Goal: Information Seeking & Learning: Find specific fact

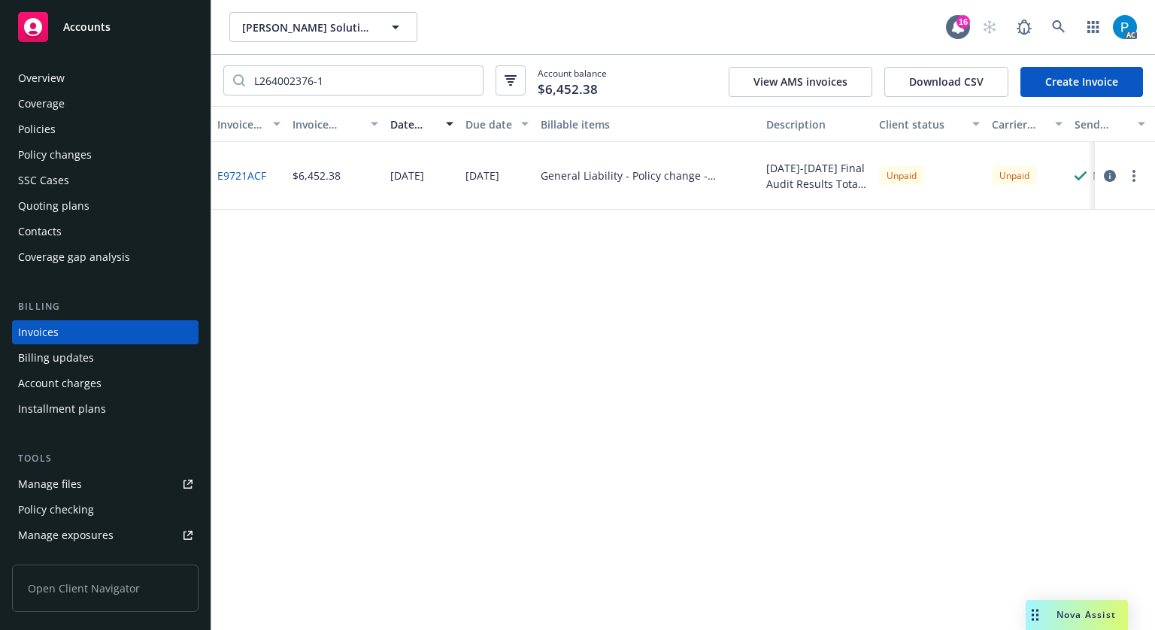
drag, startPoint x: 0, startPoint y: 0, endPoint x: 111, endPoint y: 17, distance: 112.5
click at [111, 17] on div "Accounts" at bounding box center [105, 27] width 174 height 30
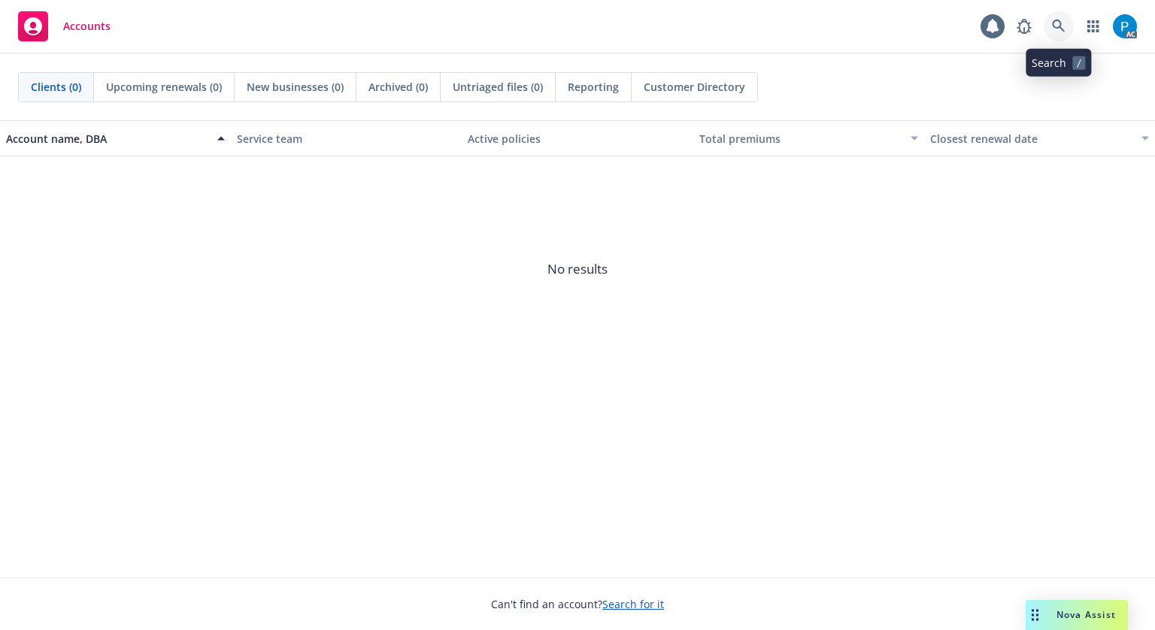
click at [1065, 20] on link at bounding box center [1059, 26] width 30 height 30
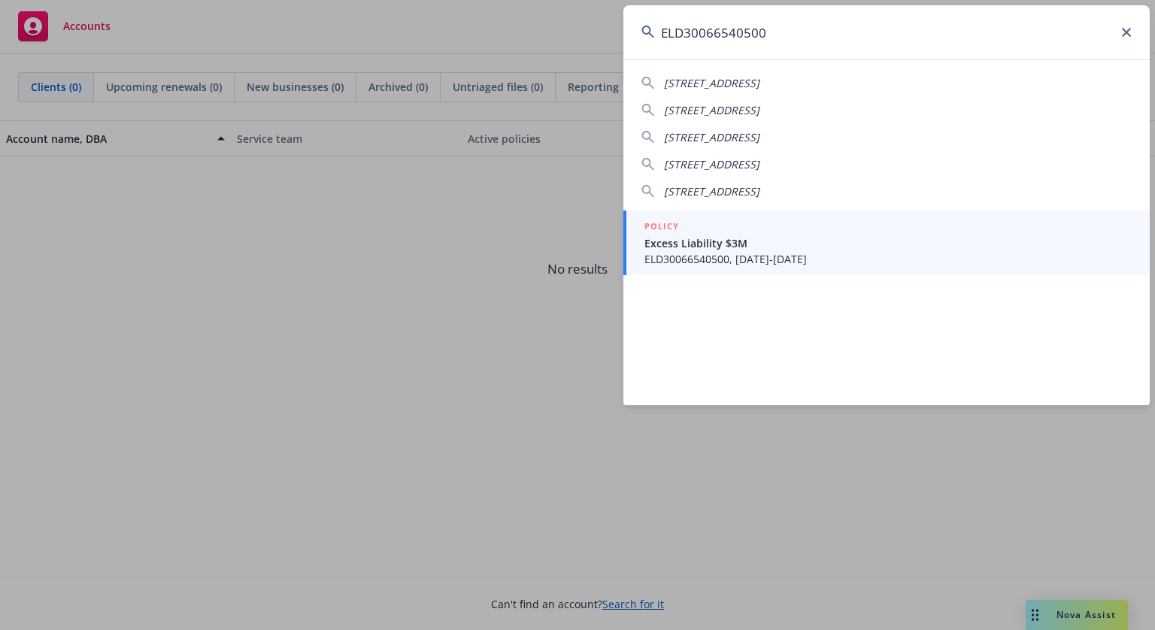
type input "ELD30066540500"
click at [730, 256] on span "ELD30066540500, [DATE]-[DATE]" at bounding box center [887, 259] width 487 height 16
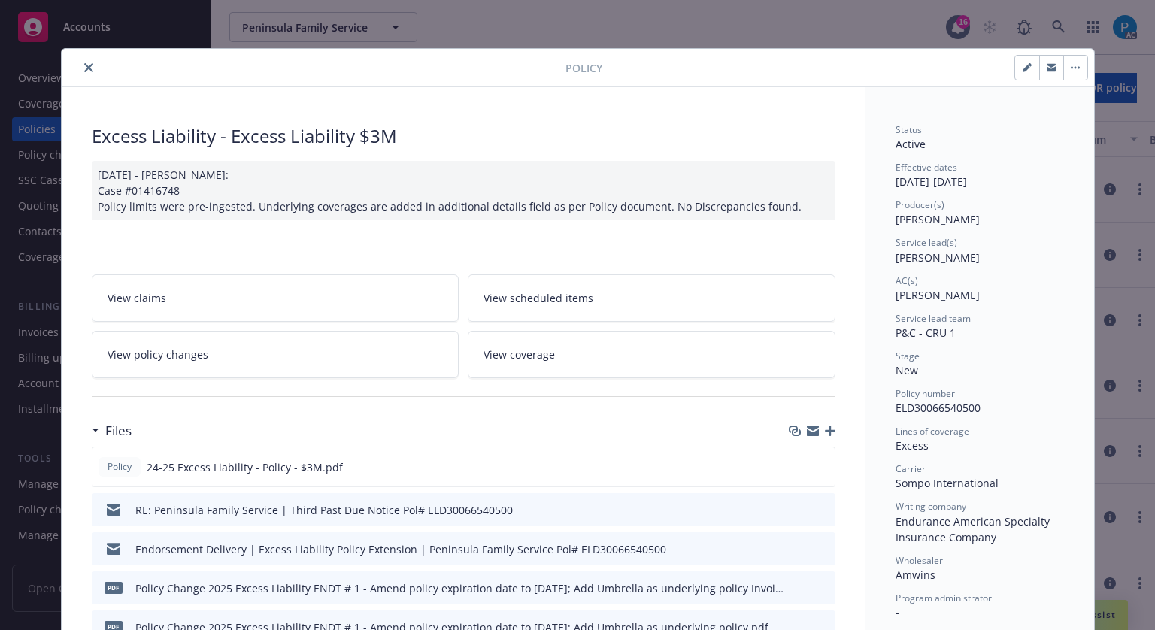
click at [80, 71] on button "close" at bounding box center [89, 68] width 18 height 18
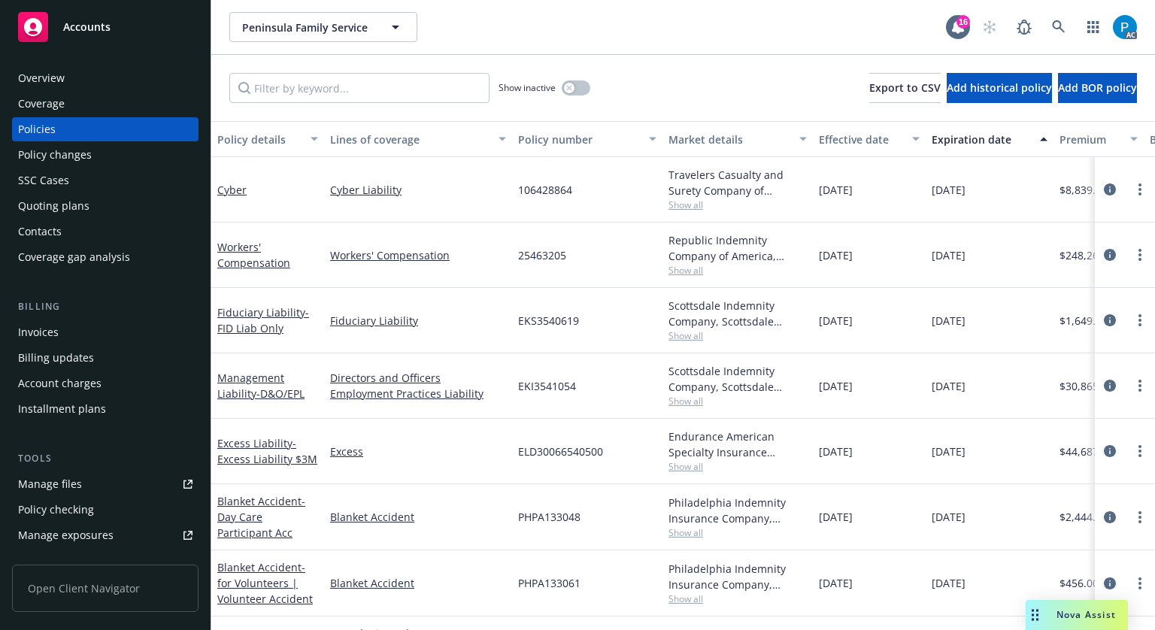
click at [74, 335] on div "Invoices" at bounding box center [105, 332] width 174 height 24
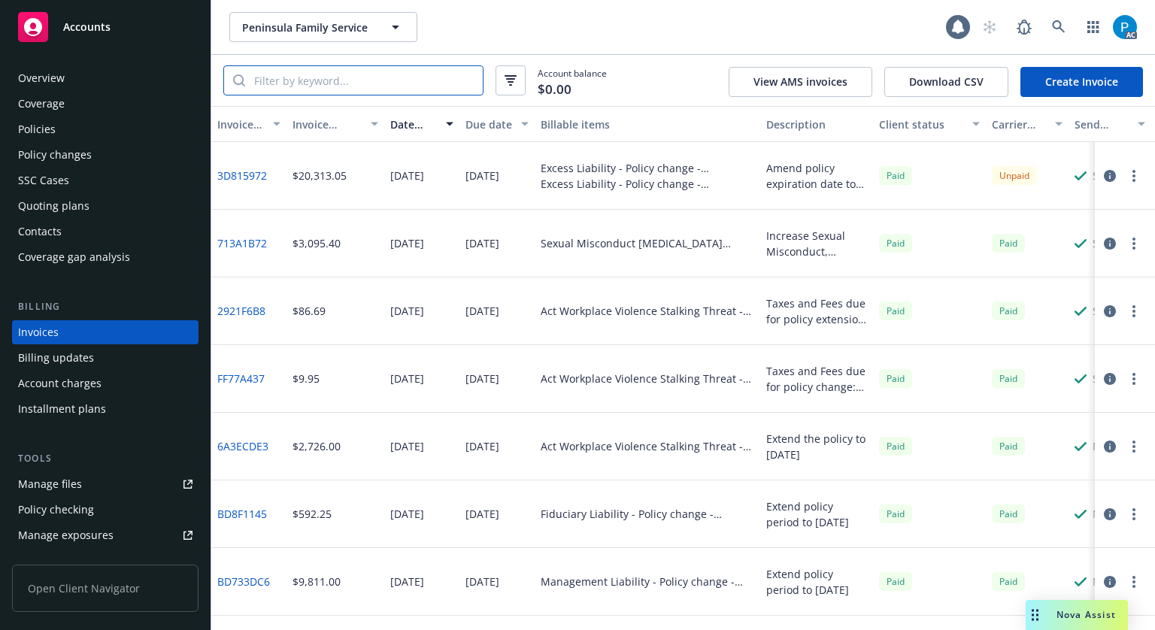
click at [346, 85] on input "search" at bounding box center [364, 80] width 238 height 29
paste input "ELD30066540500"
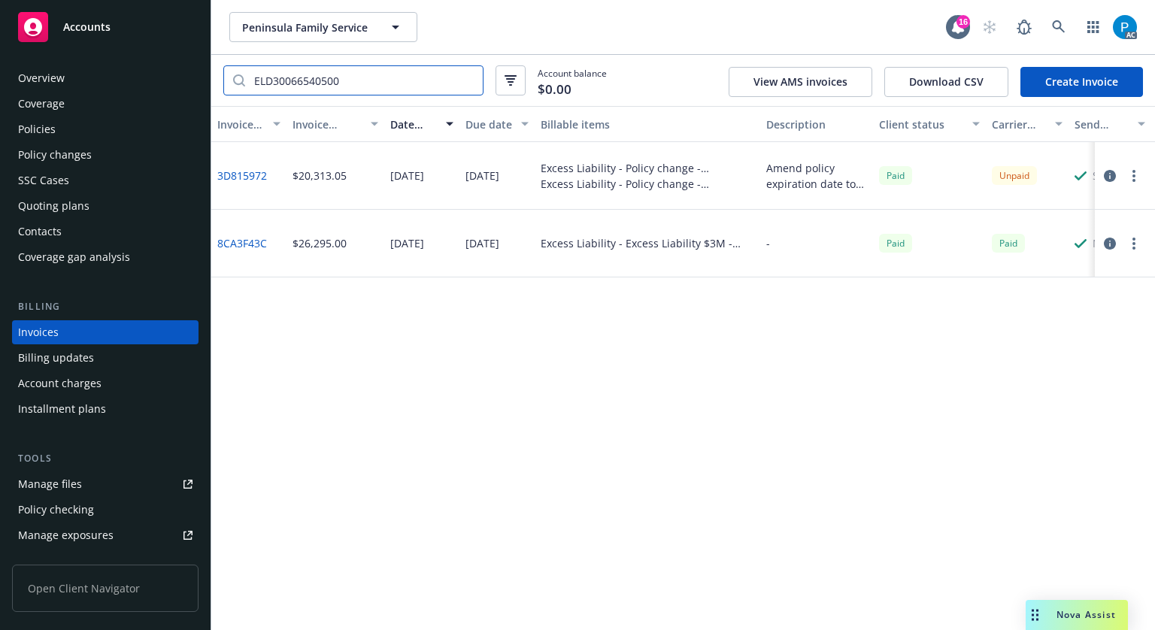
type input "ELD30066540500"
click at [1105, 181] on icon "button" at bounding box center [1110, 176] width 12 height 12
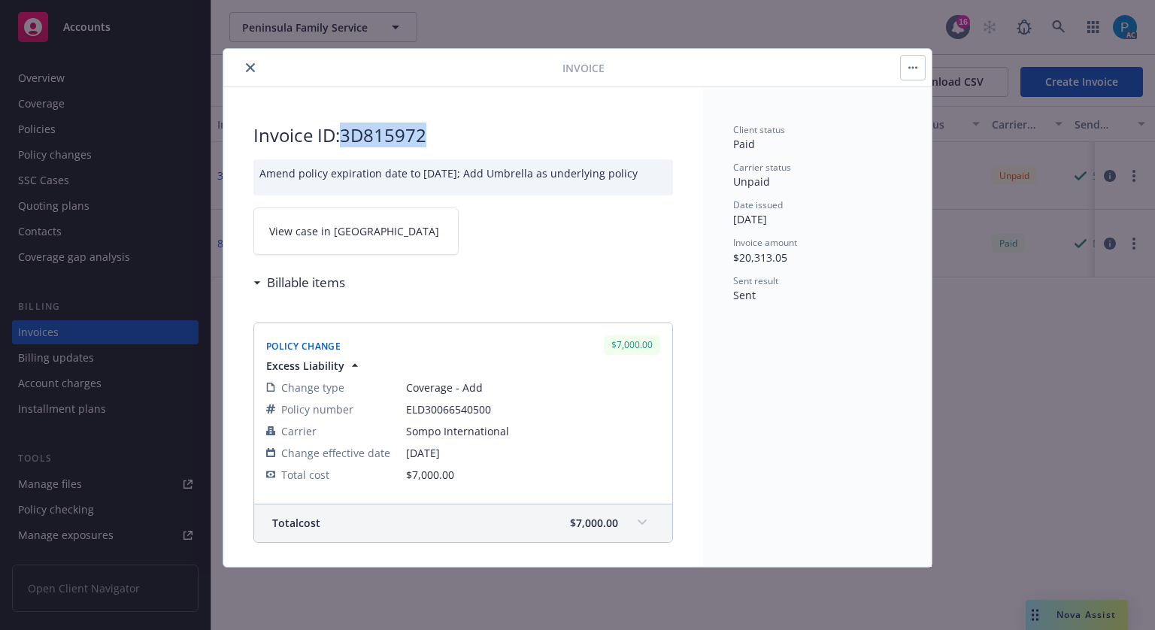
drag, startPoint x: 426, startPoint y: 133, endPoint x: 345, endPoint y: 138, distance: 80.6
click at [345, 138] on h2 "Invoice ID: 3D815972" at bounding box center [463, 135] width 420 height 24
copy h2 "3D815972"
click at [360, 244] on link "View case in [GEOGRAPHIC_DATA]" at bounding box center [355, 231] width 205 height 47
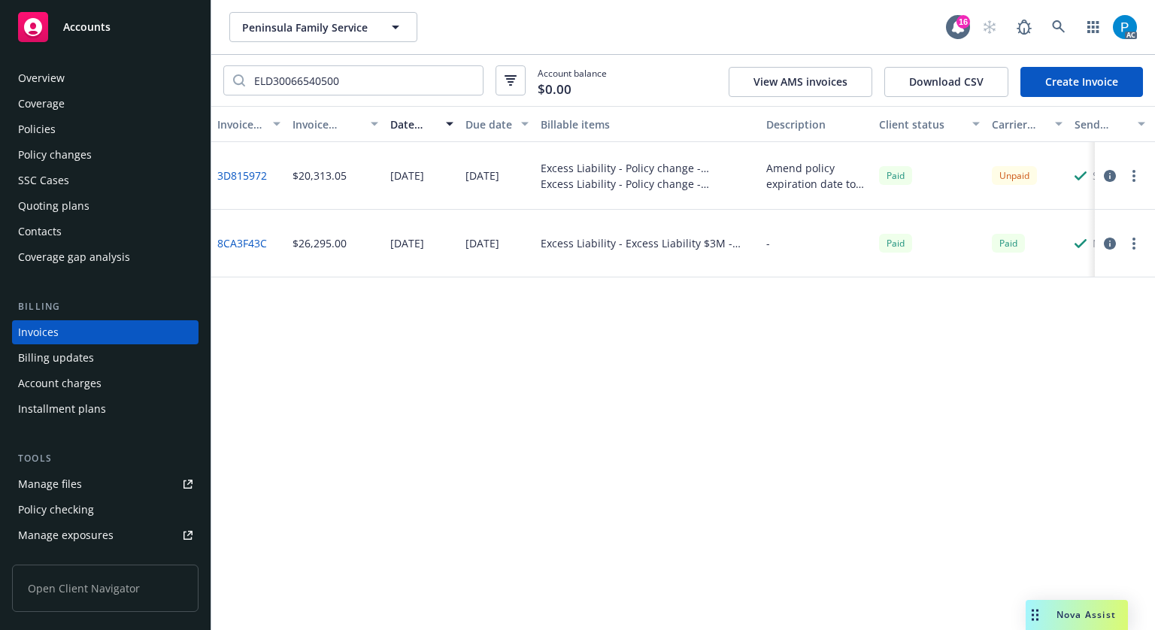
drag, startPoint x: 135, startPoint y: 23, endPoint x: 173, endPoint y: 40, distance: 41.1
click at [135, 23] on div "Accounts" at bounding box center [105, 27] width 174 height 30
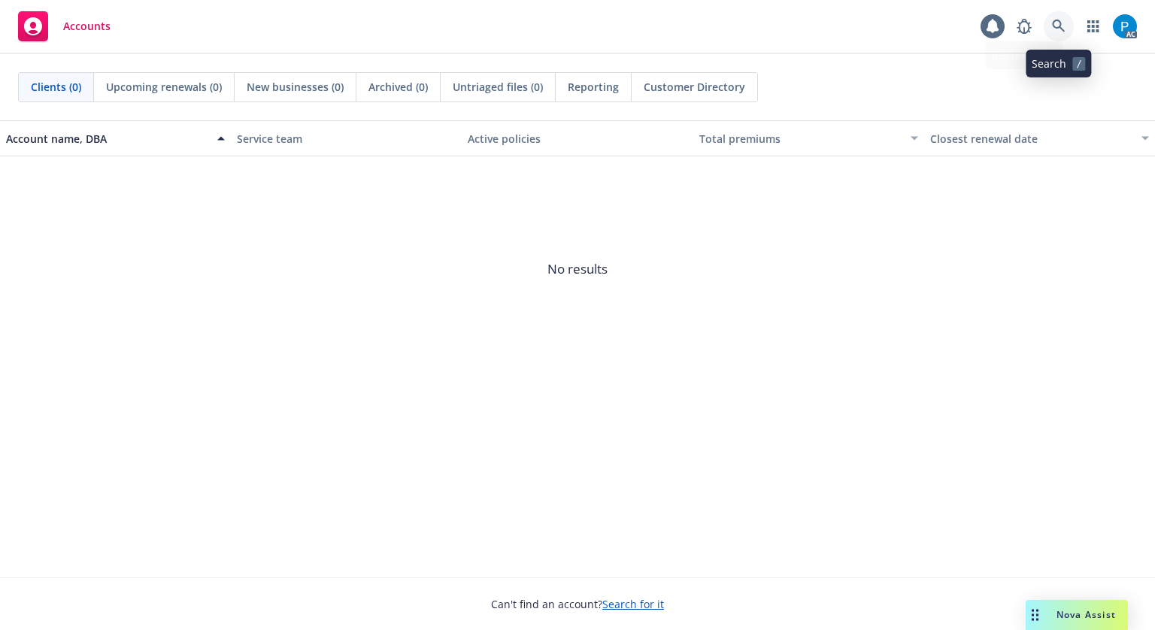
click at [1068, 20] on link at bounding box center [1059, 26] width 30 height 30
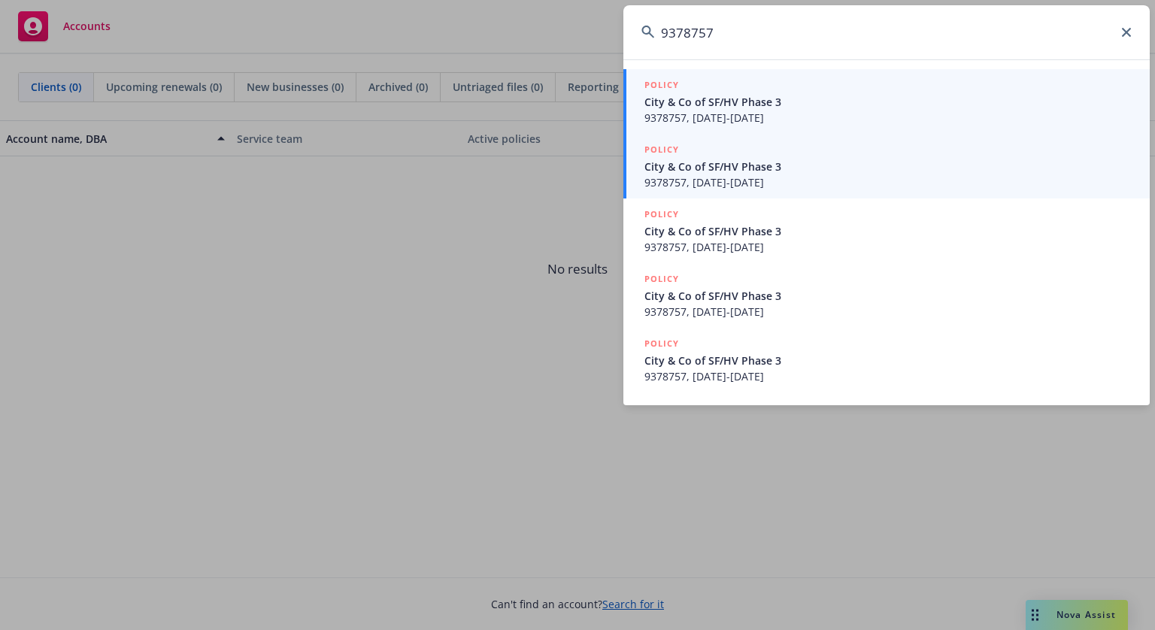
type input "9378757"
click at [767, 168] on span "City & Co of SF/HV Phase 3" at bounding box center [887, 167] width 487 height 16
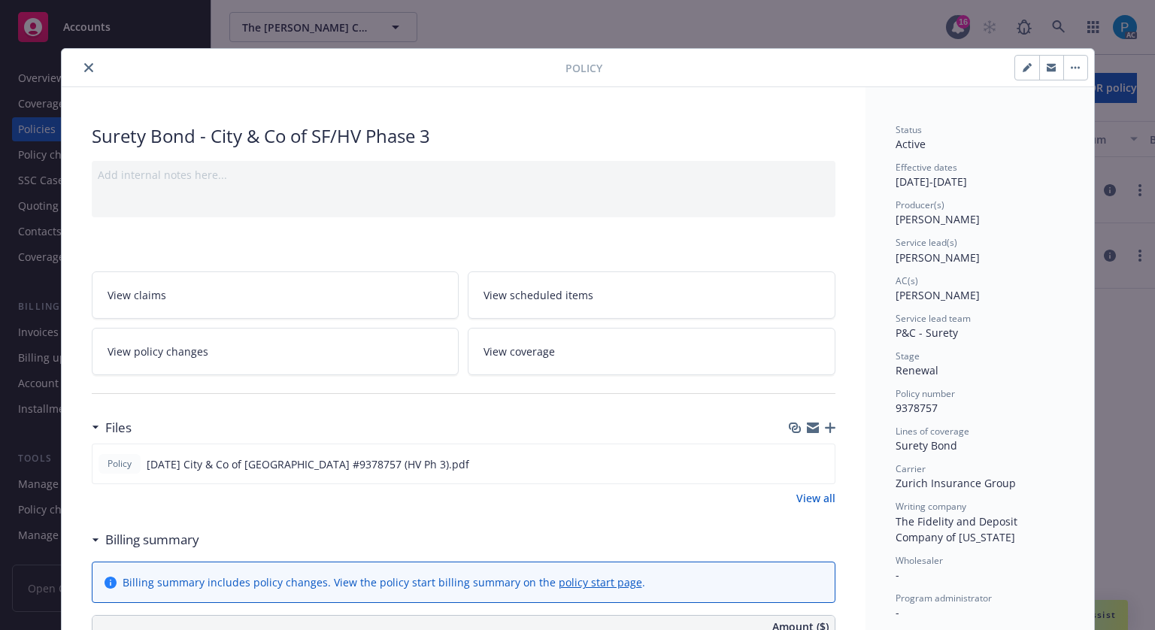
click at [84, 70] on icon "close" at bounding box center [88, 67] width 9 height 9
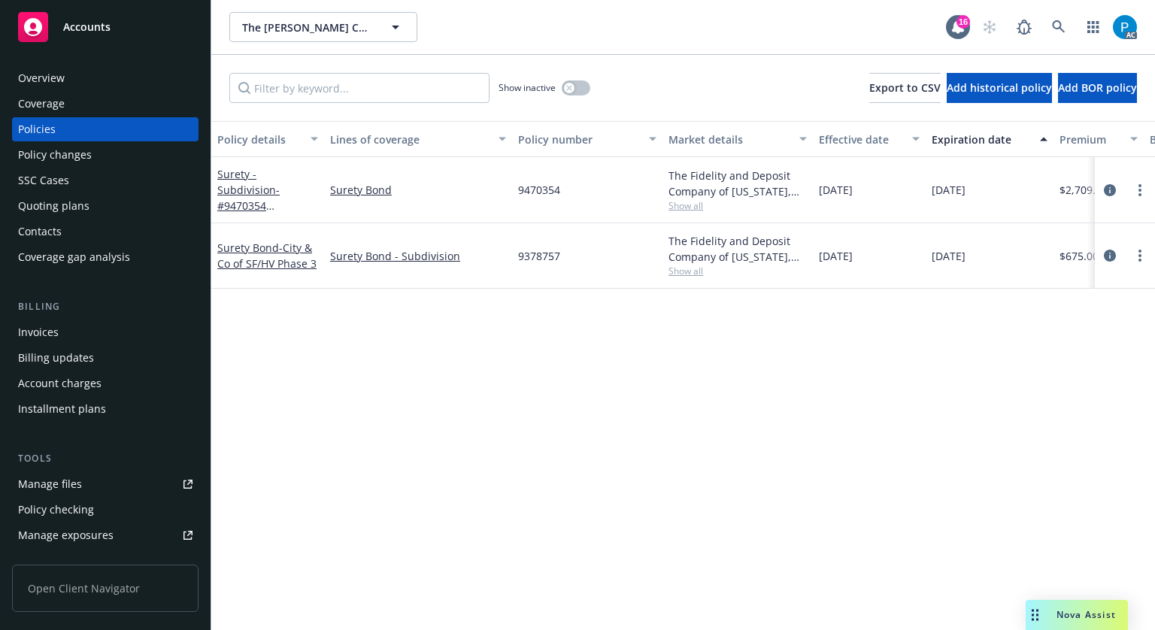
click at [56, 343] on div "Invoices" at bounding box center [38, 332] width 41 height 24
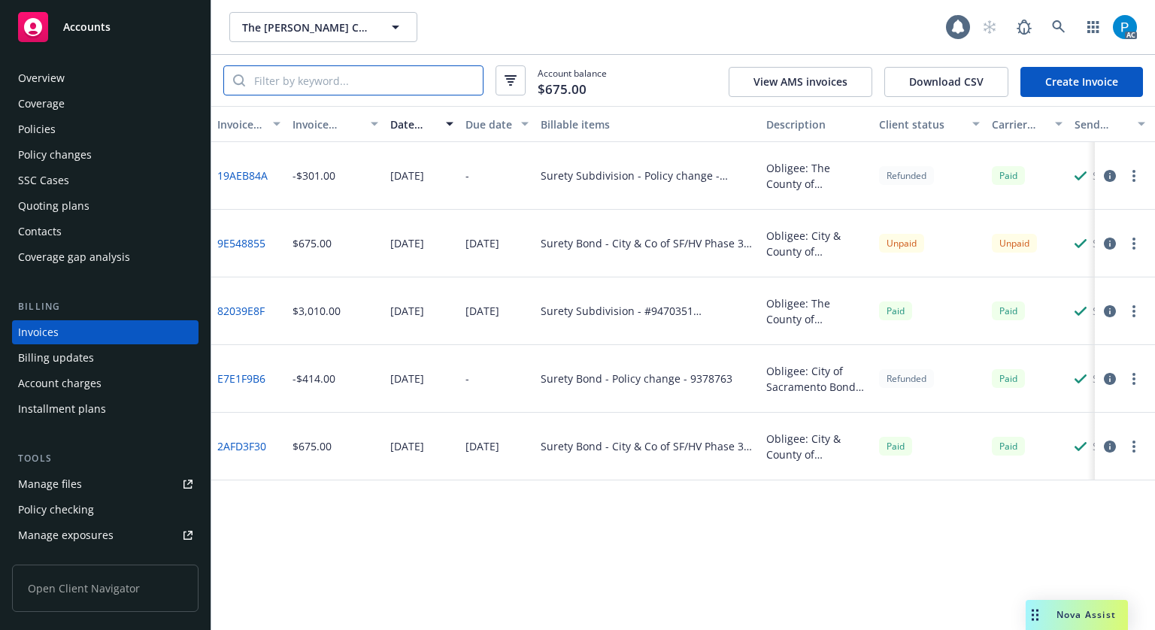
click at [369, 84] on input "search" at bounding box center [364, 80] width 238 height 29
paste input "9378757"
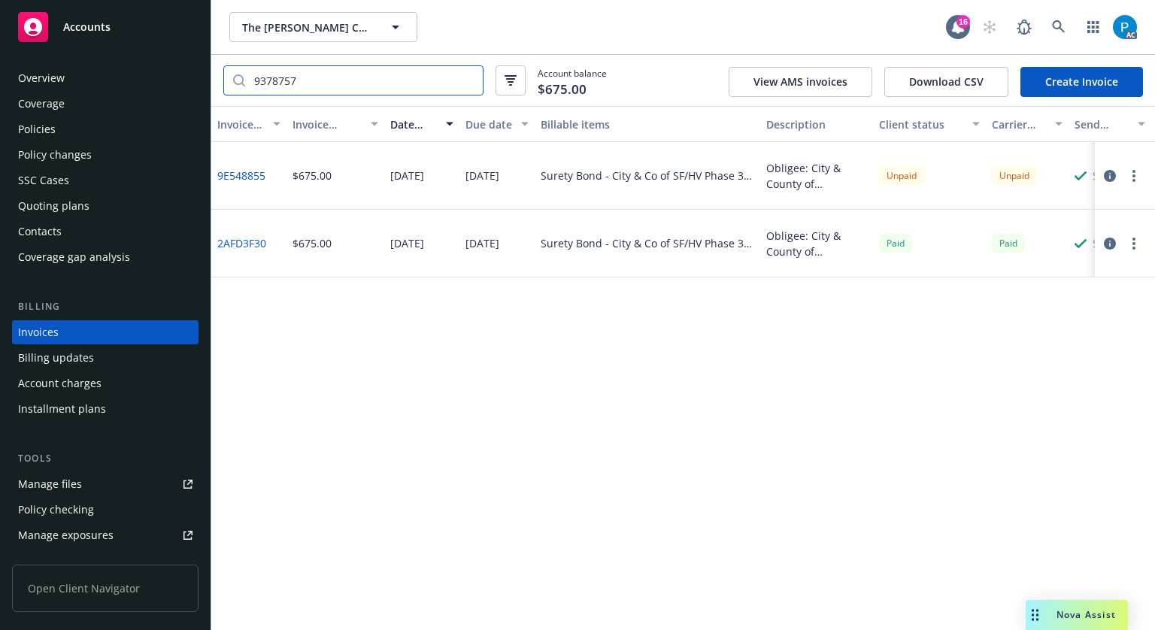
type input "9378757"
click at [102, 24] on span "Accounts" at bounding box center [86, 27] width 47 height 12
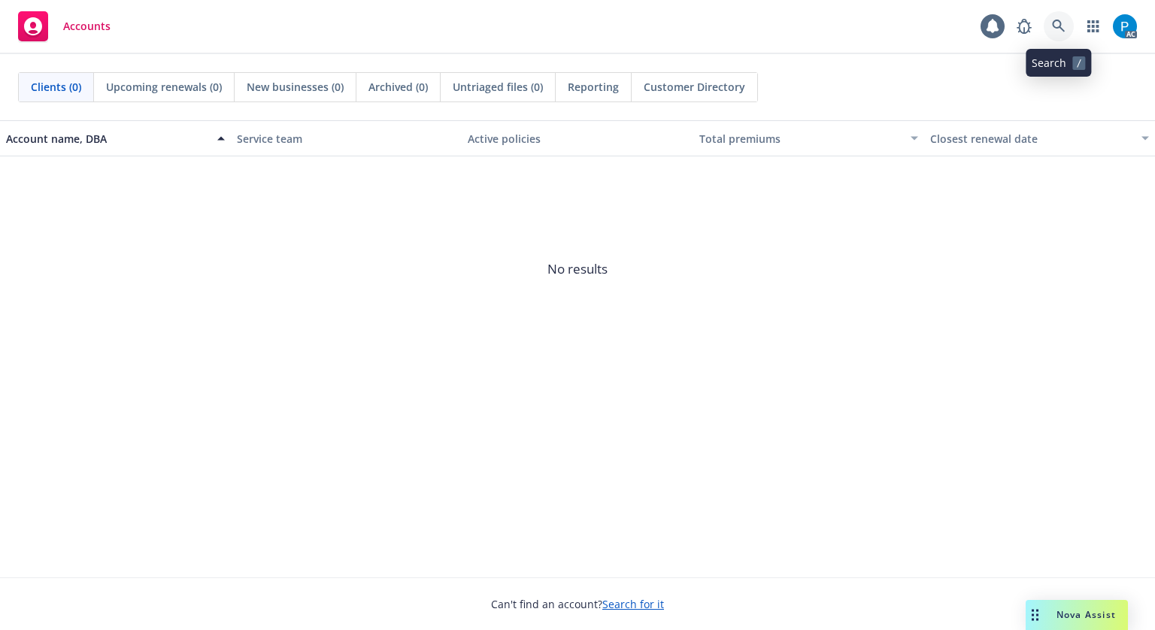
click at [1062, 20] on icon at bounding box center [1059, 27] width 14 height 14
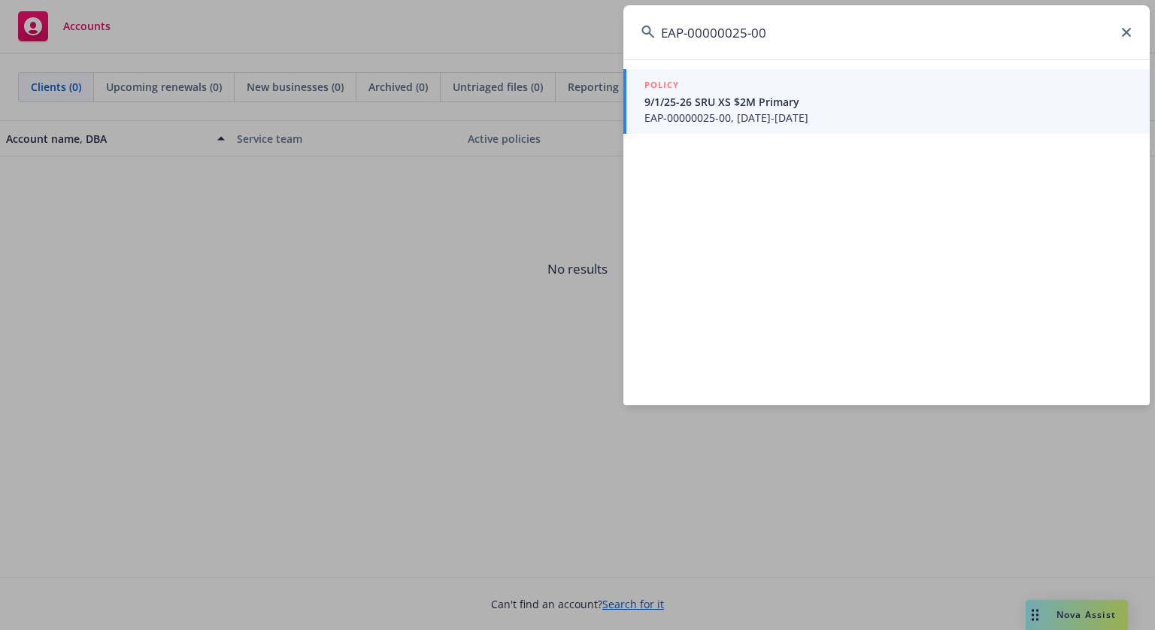
type input "EAP-00000025-00"
click at [774, 98] on span "9/1/25-26 SRU XS $2M Primary" at bounding box center [887, 102] width 487 height 16
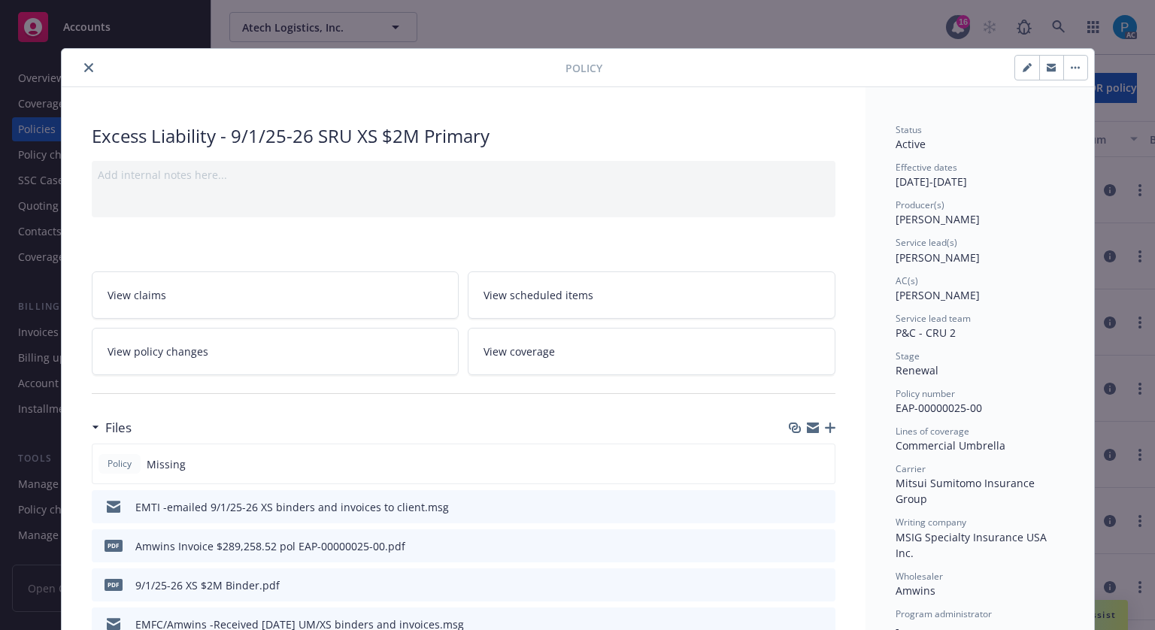
click at [84, 69] on icon "close" at bounding box center [88, 67] width 9 height 9
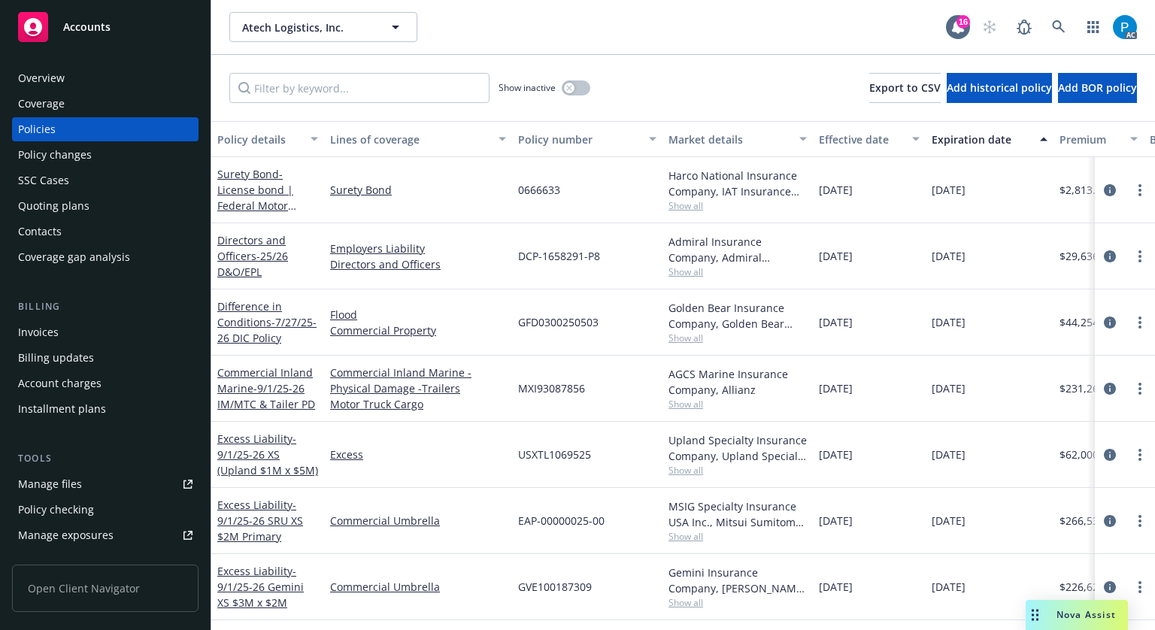
click at [64, 336] on div "Invoices" at bounding box center [105, 332] width 174 height 24
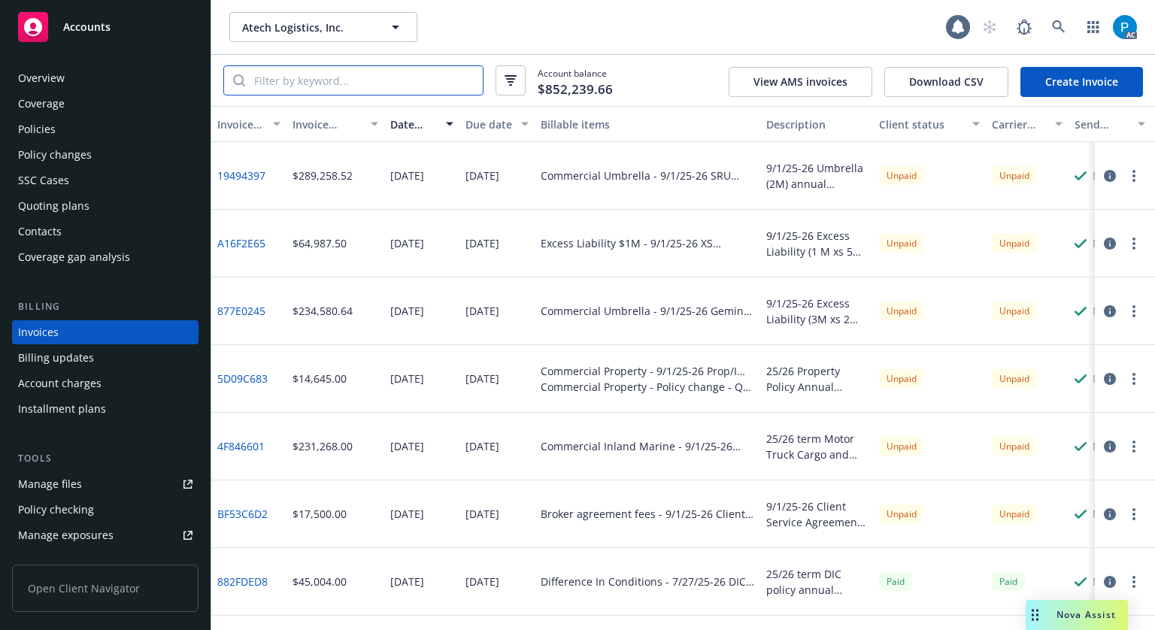
click at [389, 77] on input "search" at bounding box center [364, 80] width 238 height 29
paste input "EAP-00000025-00"
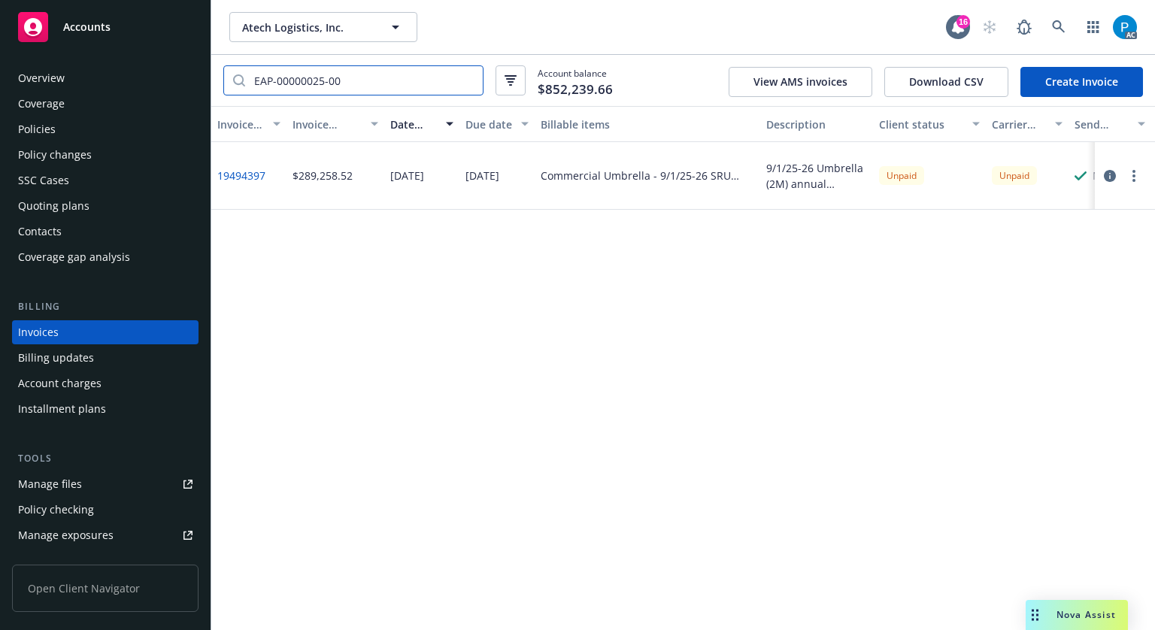
type input "EAP-00000025-00"
click at [156, 34] on div "Accounts" at bounding box center [105, 27] width 174 height 30
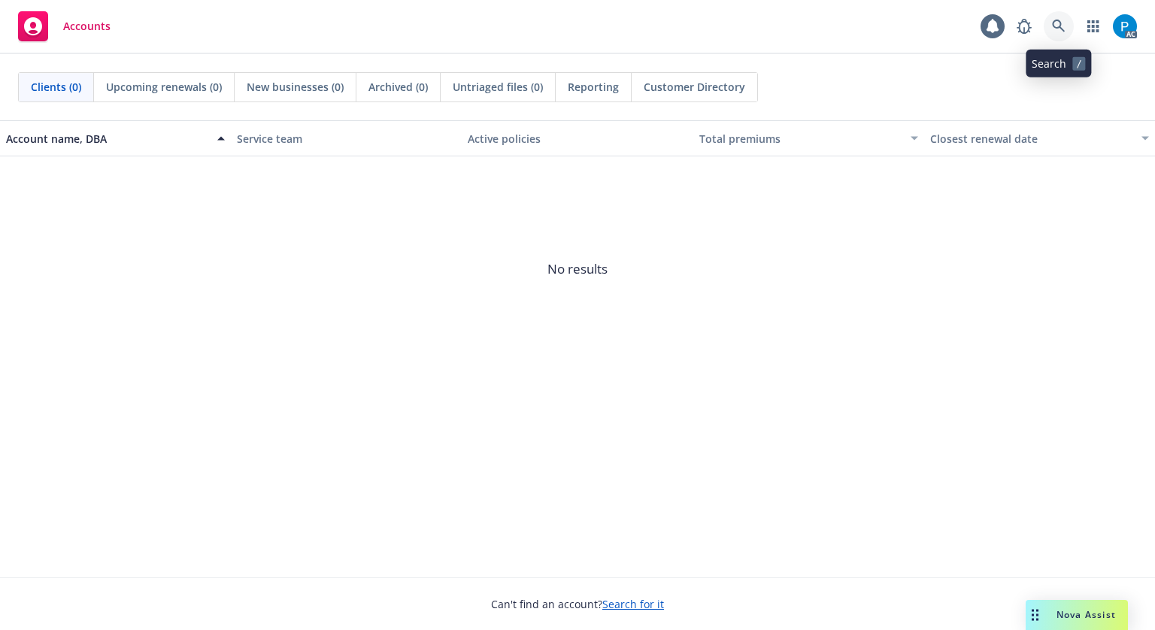
click at [1056, 26] on icon at bounding box center [1059, 27] width 14 height 14
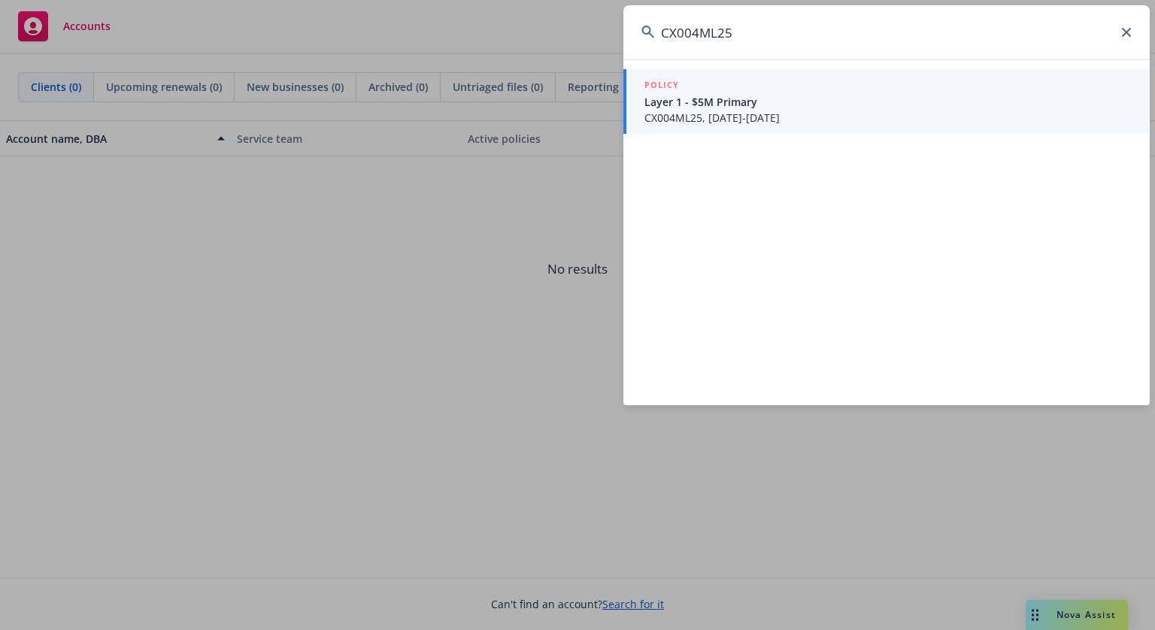
type input "CX004ML25"
click at [783, 117] on span "CX004ML25, [DATE]-[DATE]" at bounding box center [887, 118] width 487 height 16
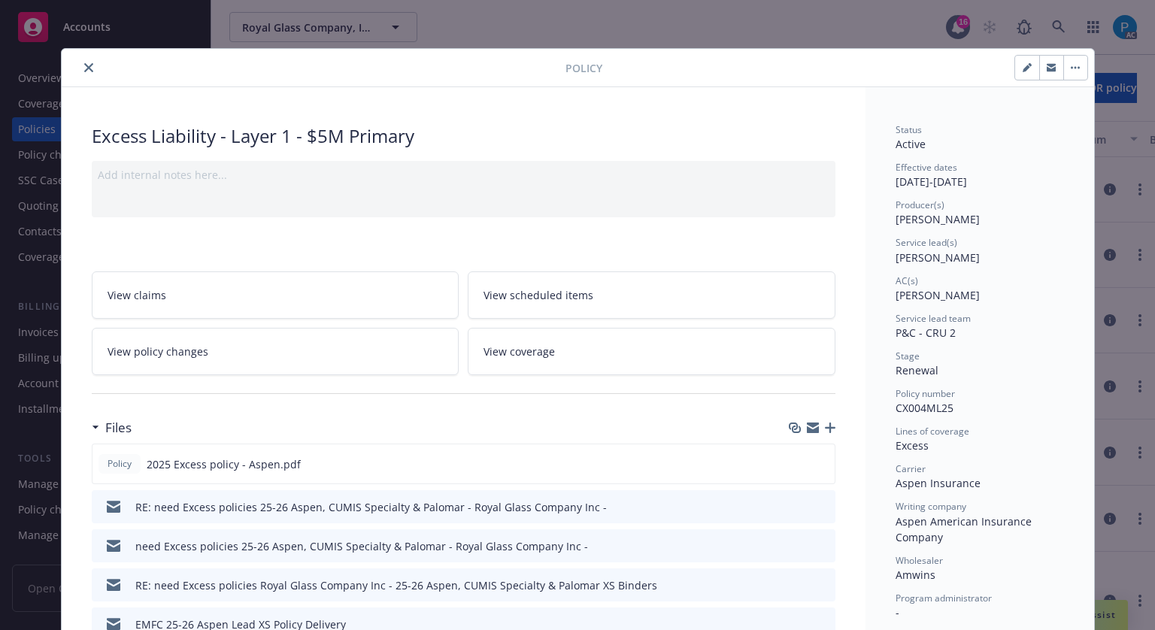
click at [84, 64] on icon "close" at bounding box center [88, 67] width 9 height 9
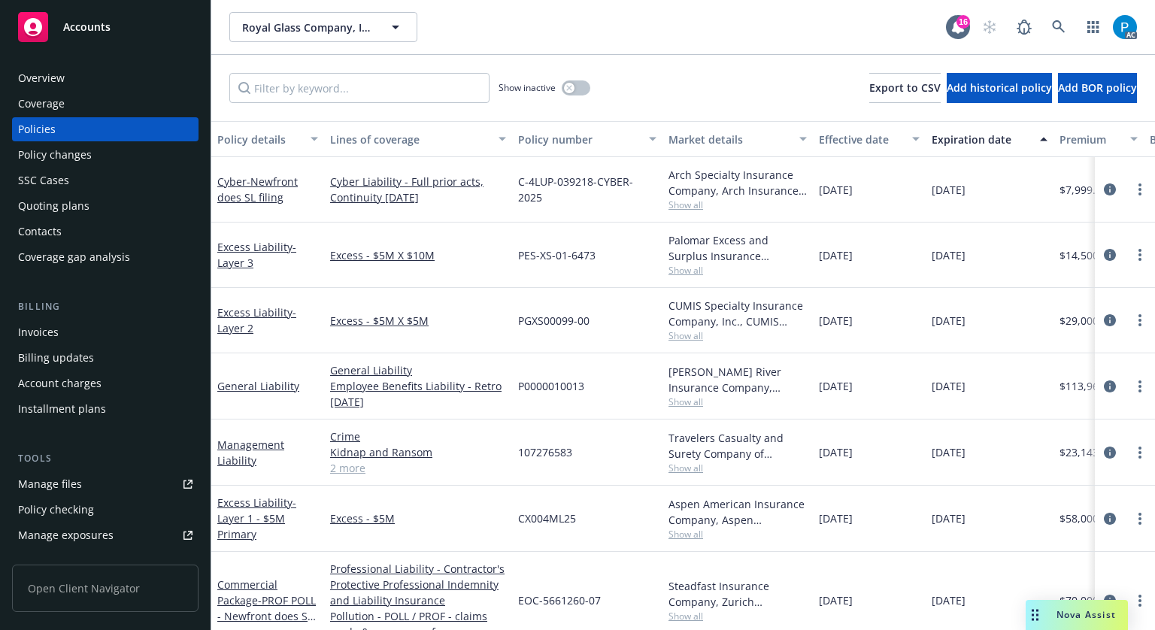
click at [66, 324] on div "Invoices" at bounding box center [105, 332] width 174 height 24
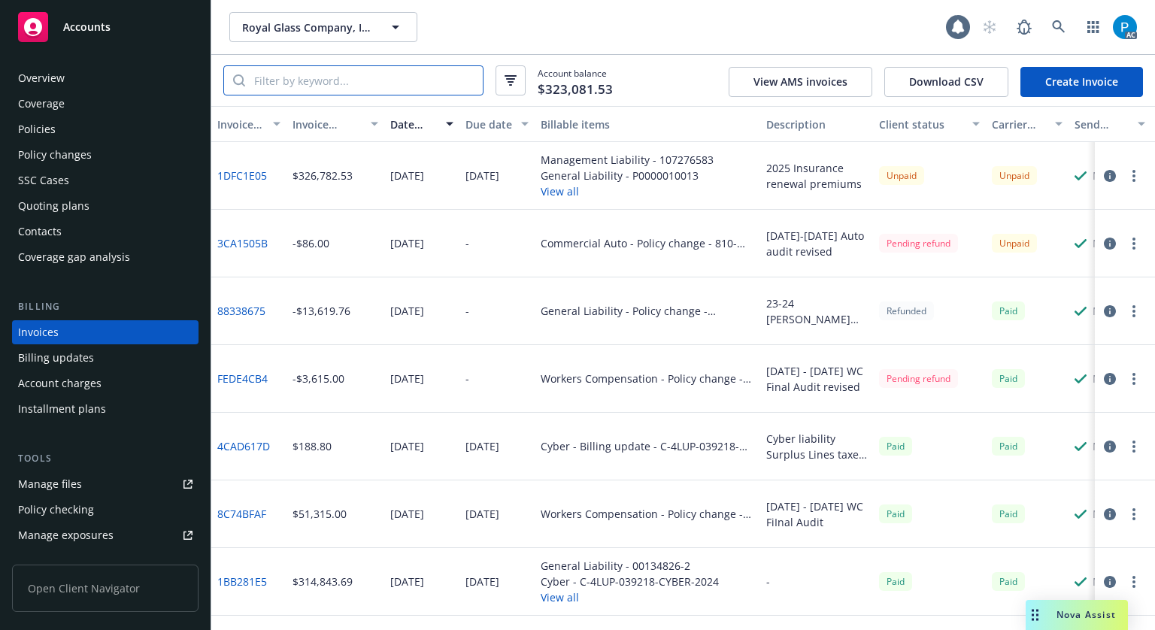
click at [344, 87] on input "search" at bounding box center [364, 80] width 238 height 29
paste input "CX004ML25"
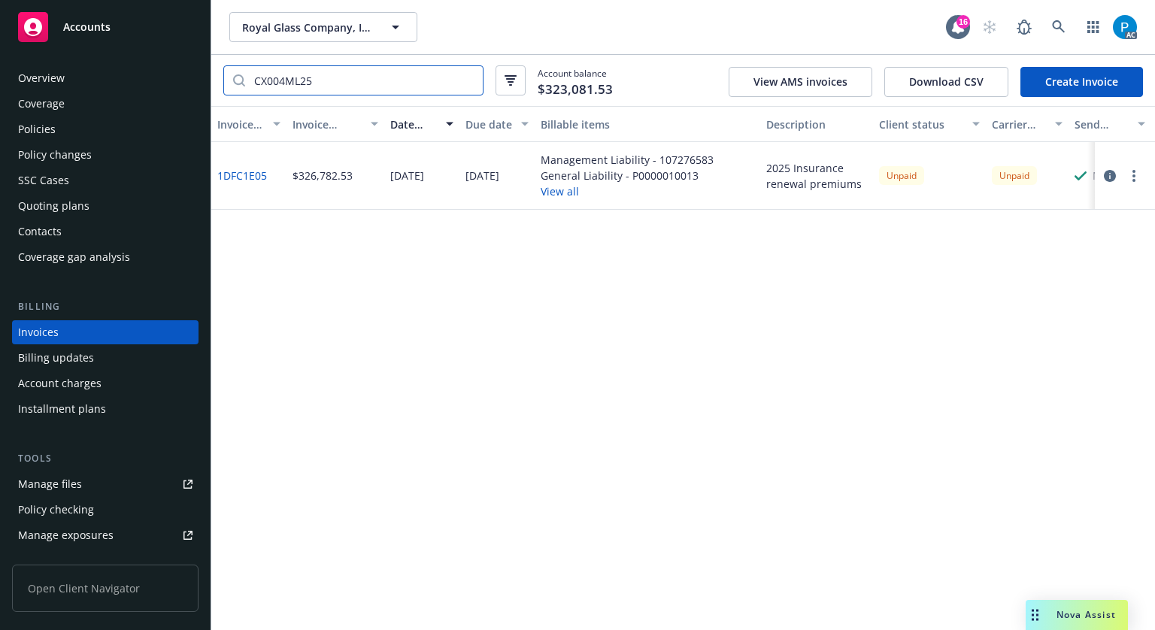
type input "CX004ML25"
click at [108, 26] on span "Accounts" at bounding box center [86, 27] width 47 height 12
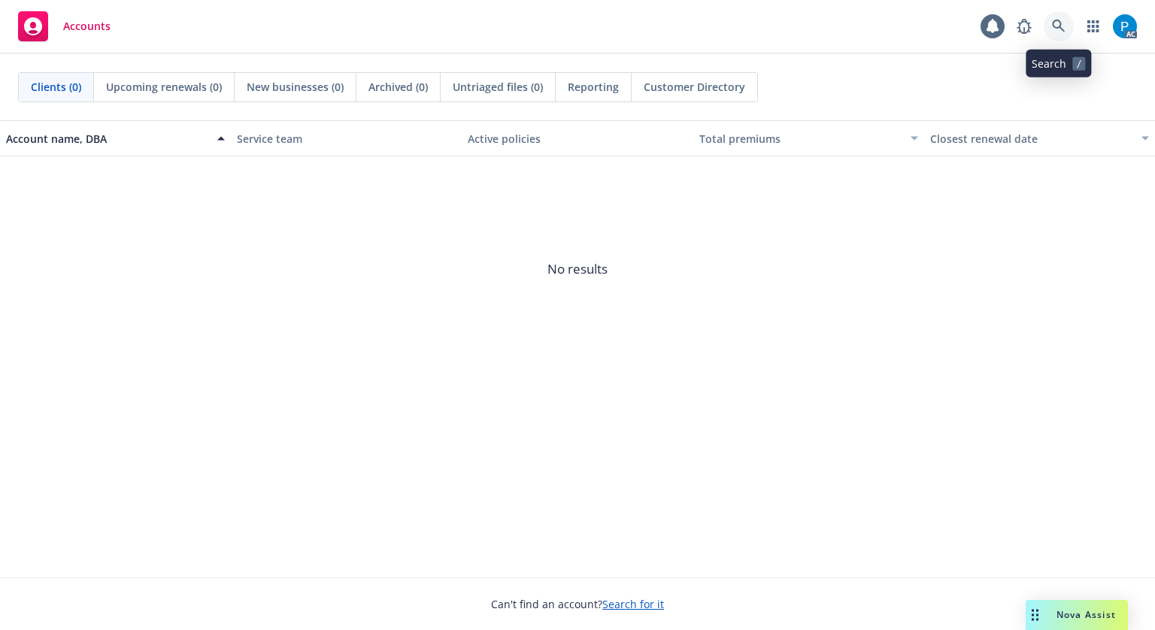
click at [1056, 23] on icon at bounding box center [1059, 27] width 14 height 14
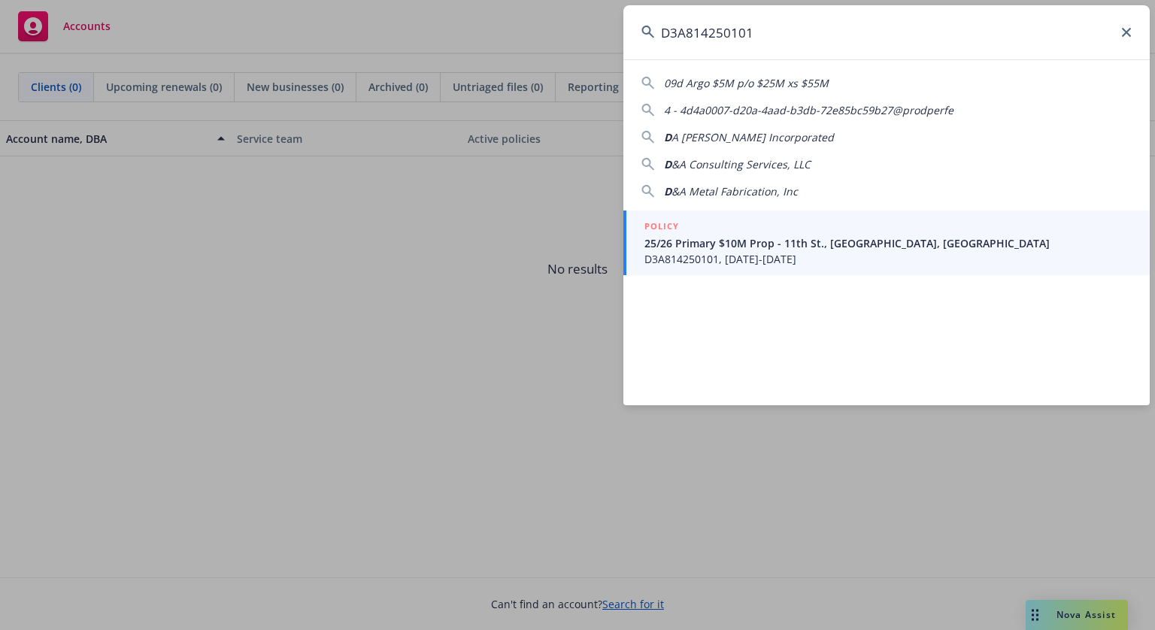
type input "D3A814250101"
click at [745, 232] on div "POLICY" at bounding box center [887, 227] width 487 height 17
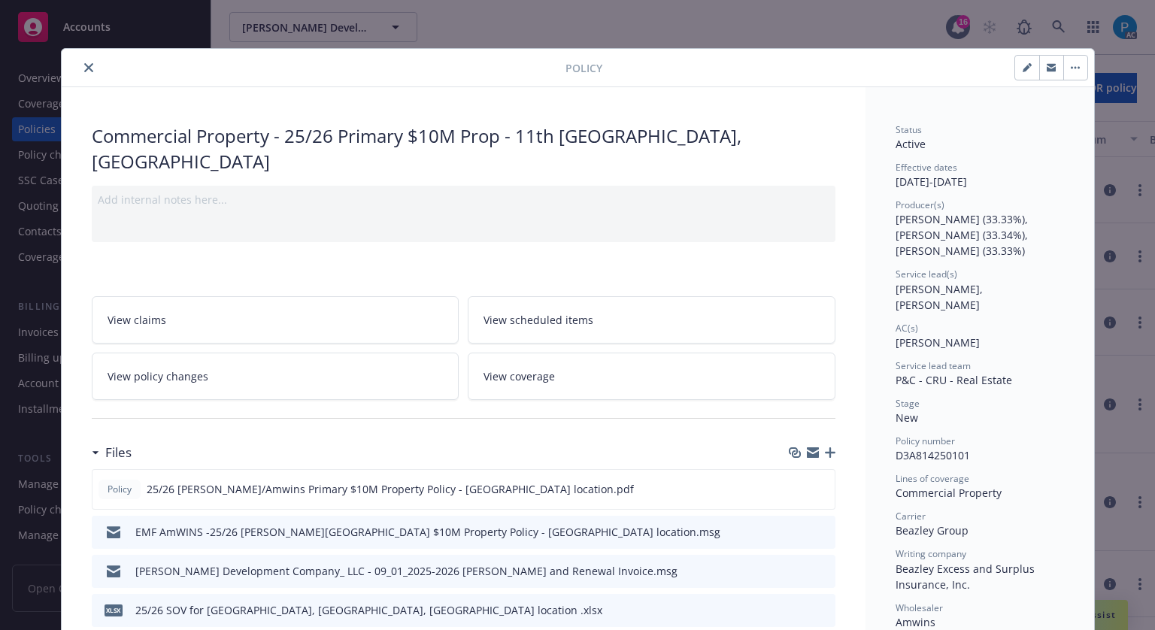
click at [84, 68] on icon "close" at bounding box center [88, 67] width 9 height 9
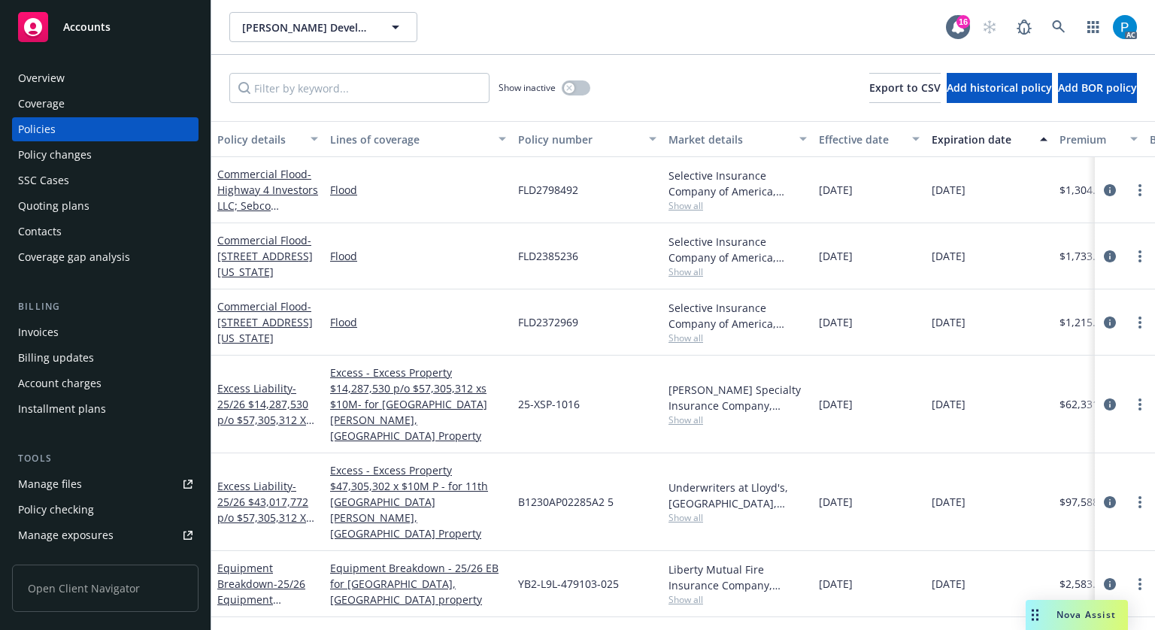
click at [61, 326] on div "Invoices" at bounding box center [105, 332] width 174 height 24
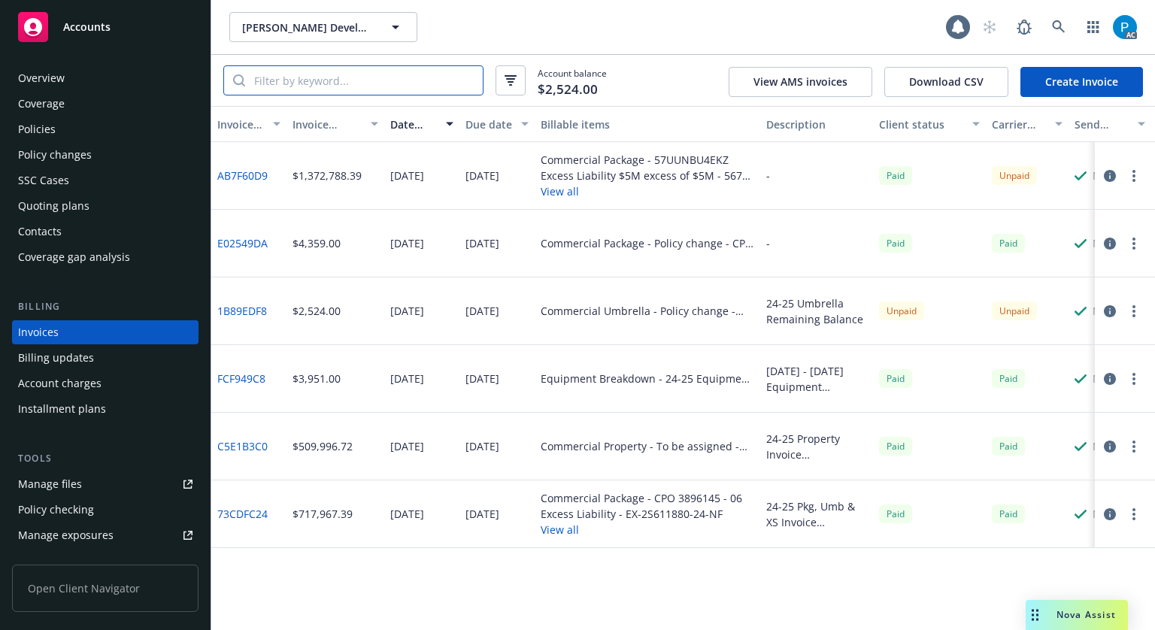
click at [356, 83] on input "search" at bounding box center [364, 80] width 238 height 29
paste input "D3A814250101"
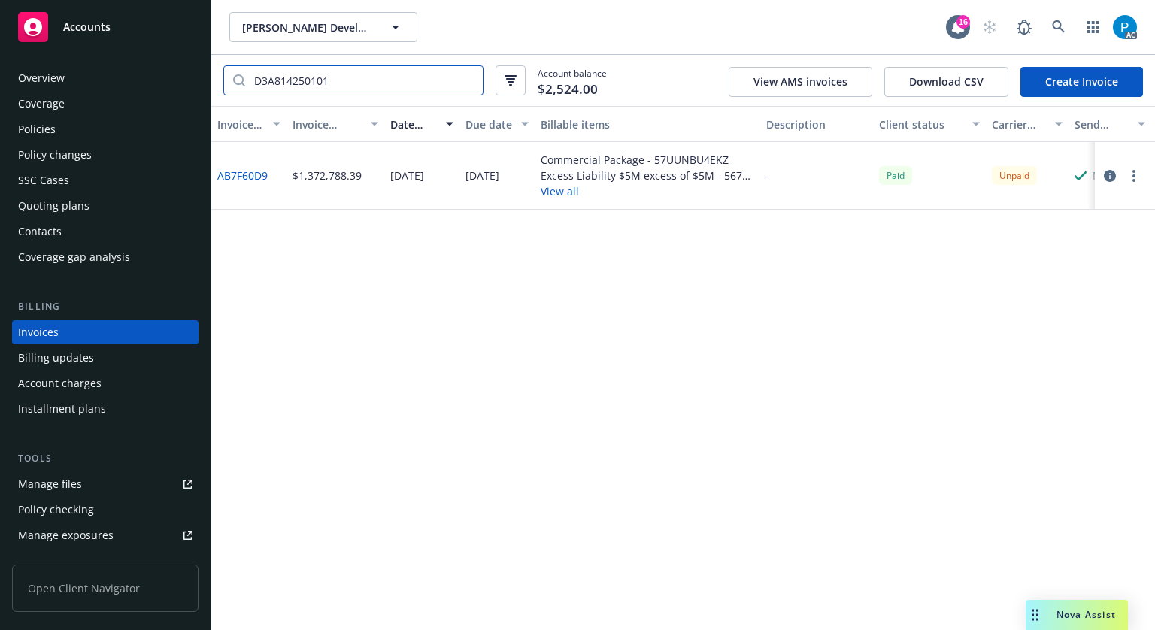
type input "D3A814250101"
click at [1106, 175] on icon "button" at bounding box center [1110, 176] width 12 height 12
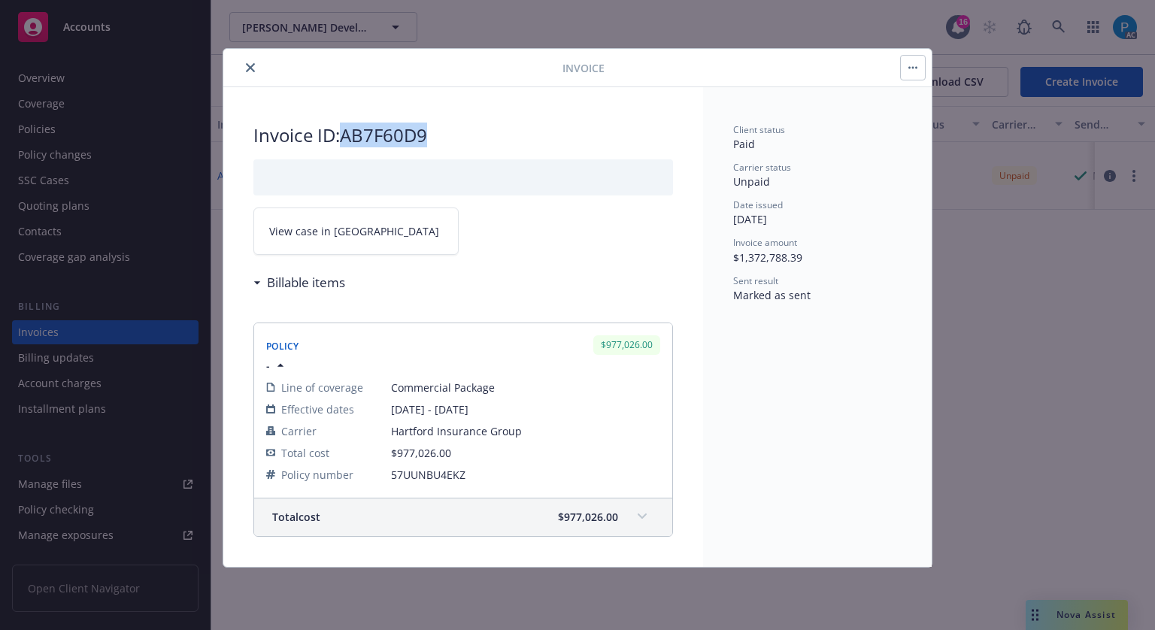
drag, startPoint x: 441, startPoint y: 138, endPoint x: 347, endPoint y: 133, distance: 94.9
click at [347, 133] on h2 "Invoice ID: AB7F60D9" at bounding box center [463, 135] width 420 height 24
copy h2 "AB7F60D9"
click at [250, 65] on icon "close" at bounding box center [250, 67] width 9 height 9
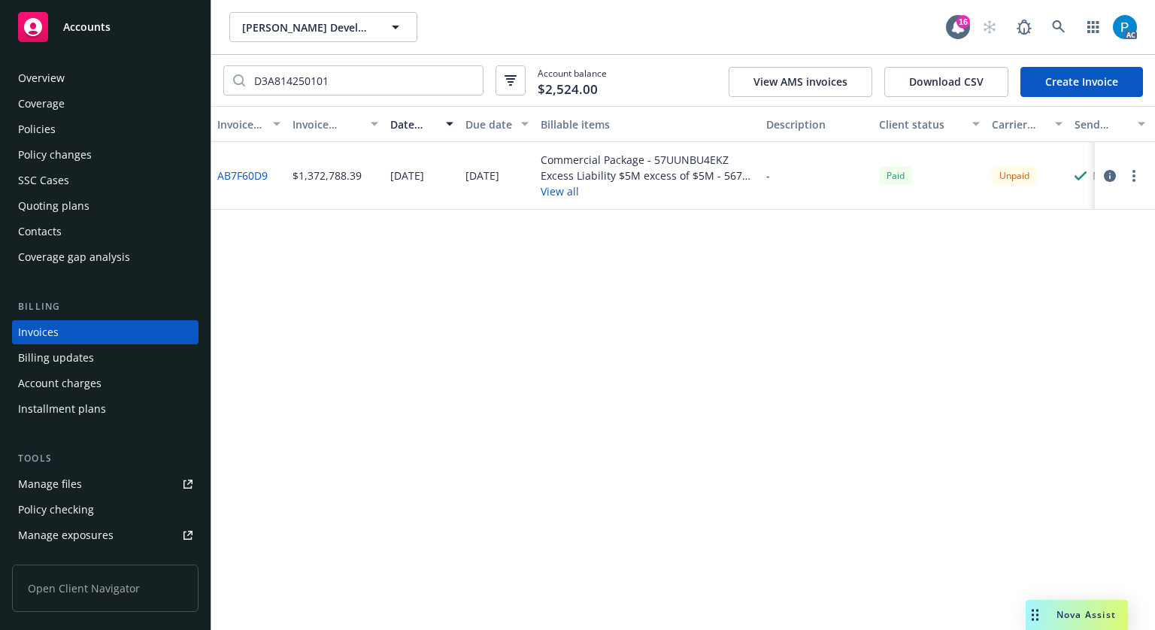
click at [141, 27] on div "Accounts" at bounding box center [105, 27] width 174 height 30
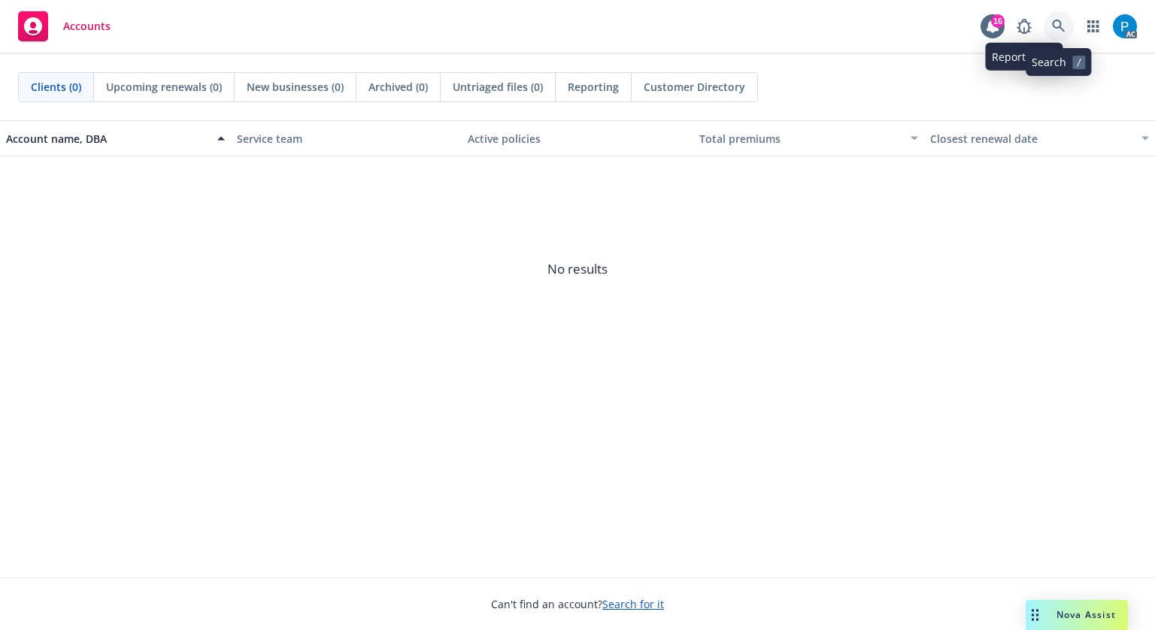
click at [1056, 20] on link at bounding box center [1059, 26] width 30 height 30
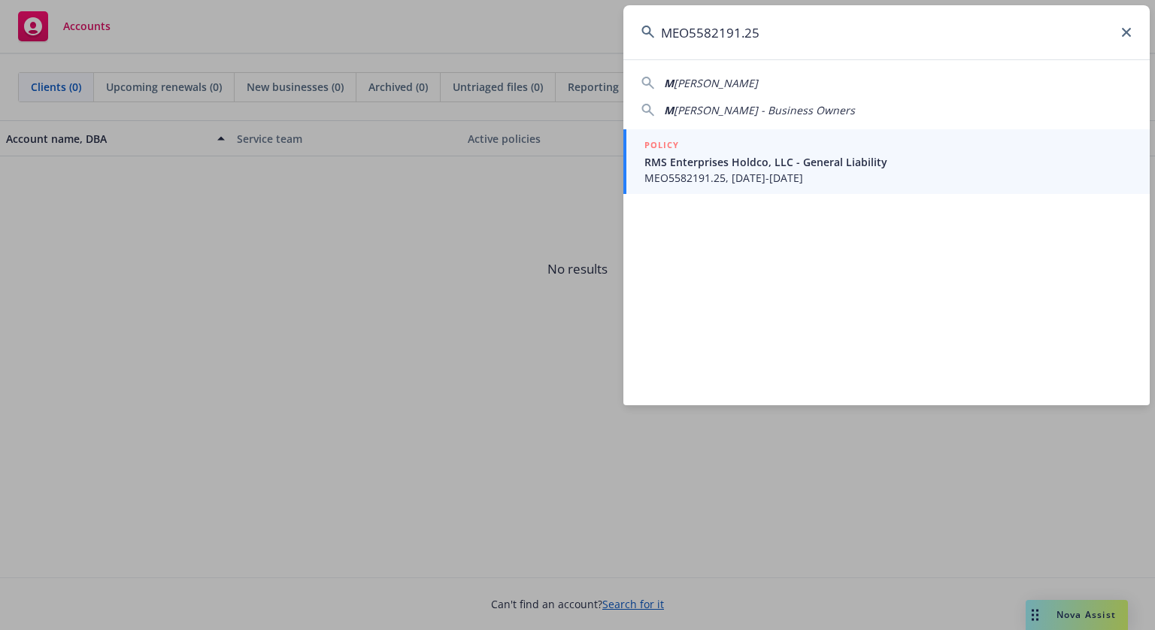
type input "MEO5582191.25"
click at [726, 157] on span "RMS Enterprises Holdco, LLC - General Liability" at bounding box center [887, 162] width 487 height 16
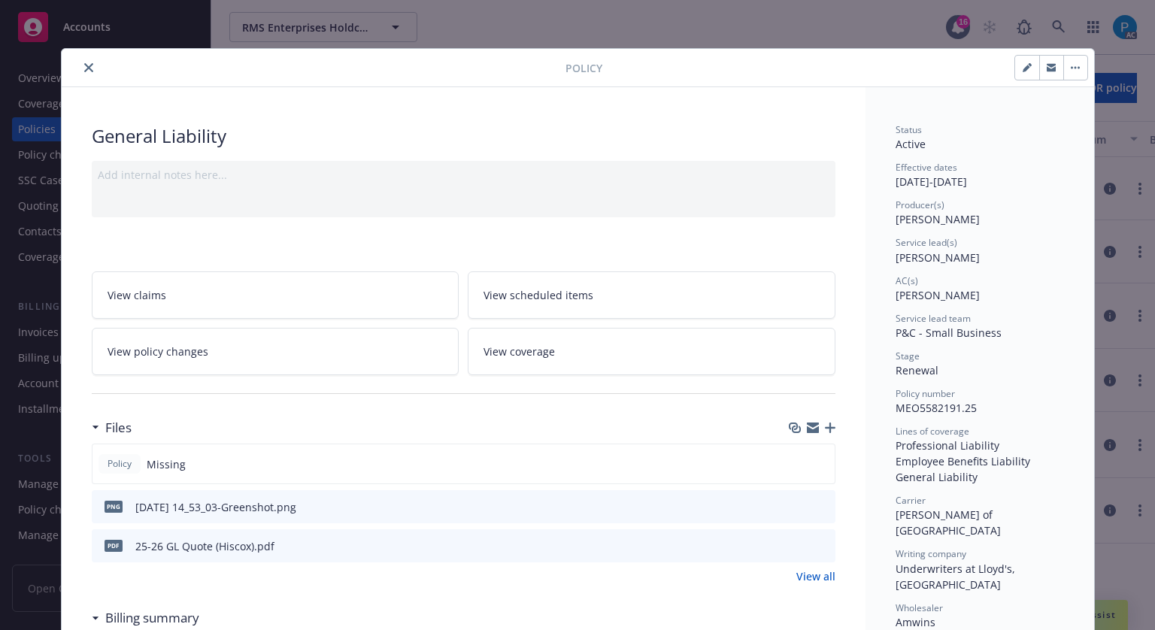
click at [84, 68] on icon "close" at bounding box center [88, 67] width 9 height 9
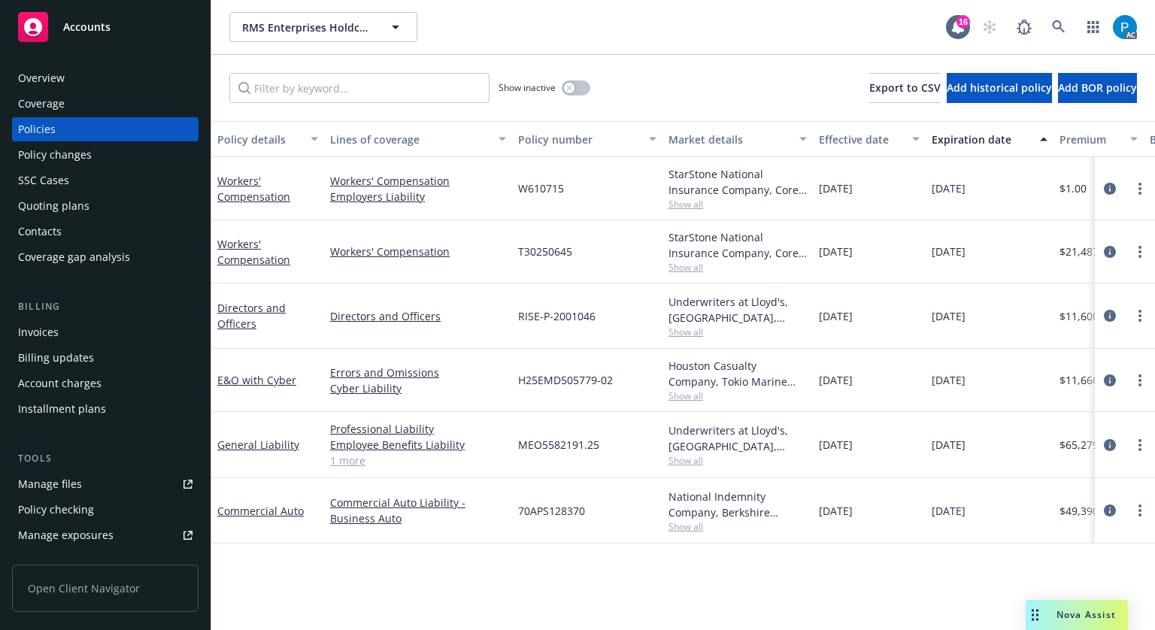
click at [46, 337] on div "Invoices" at bounding box center [38, 332] width 41 height 24
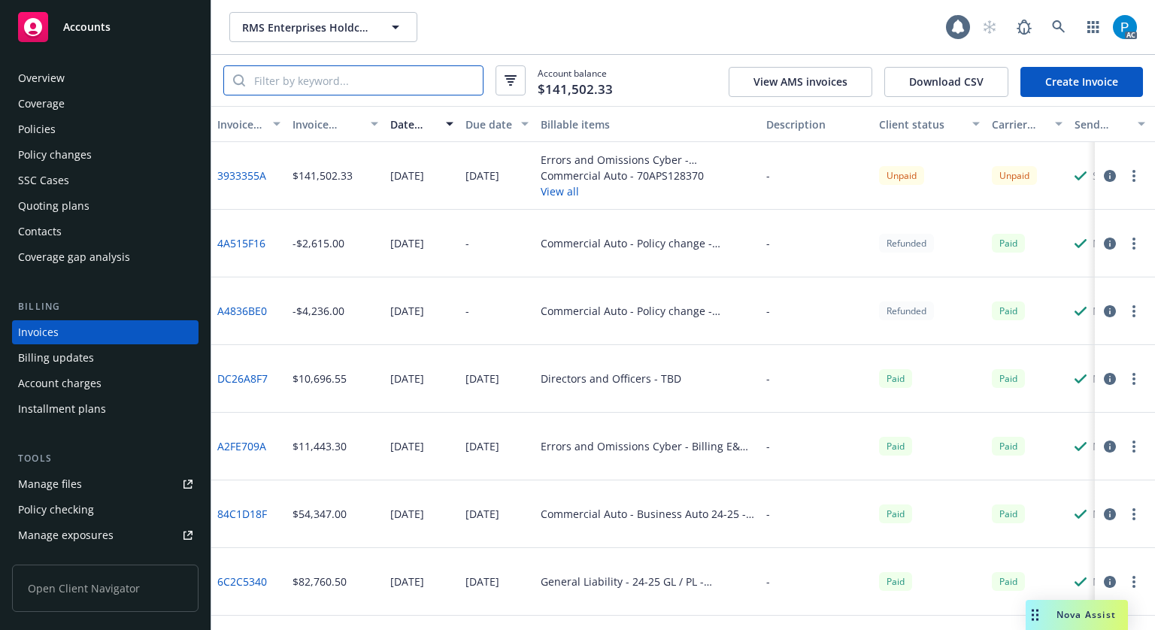
click at [389, 79] on input "search" at bounding box center [364, 80] width 238 height 29
paste input "MEO5582191.25"
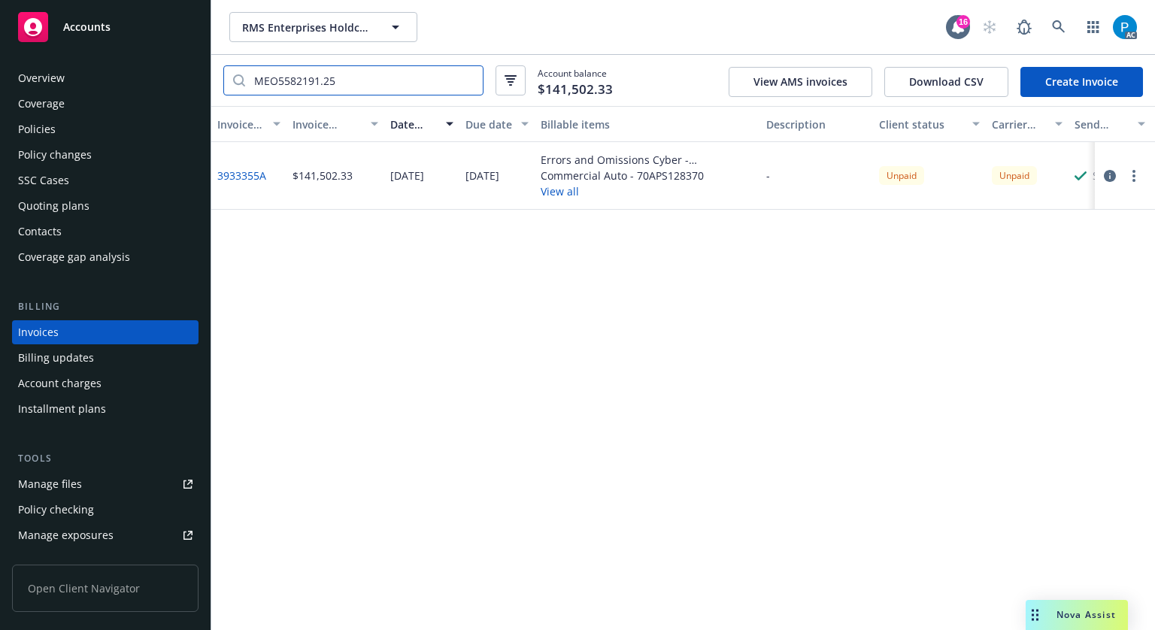
type input "MEO5582191.25"
click at [123, 33] on div "Accounts" at bounding box center [105, 27] width 174 height 30
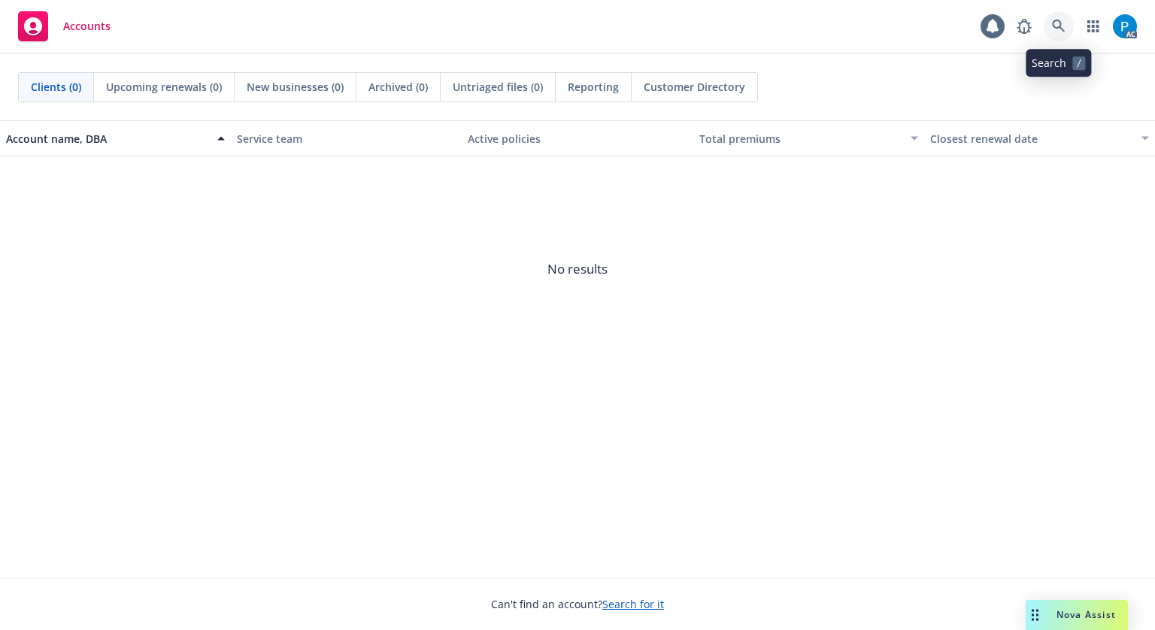
click at [1054, 25] on icon at bounding box center [1059, 27] width 14 height 14
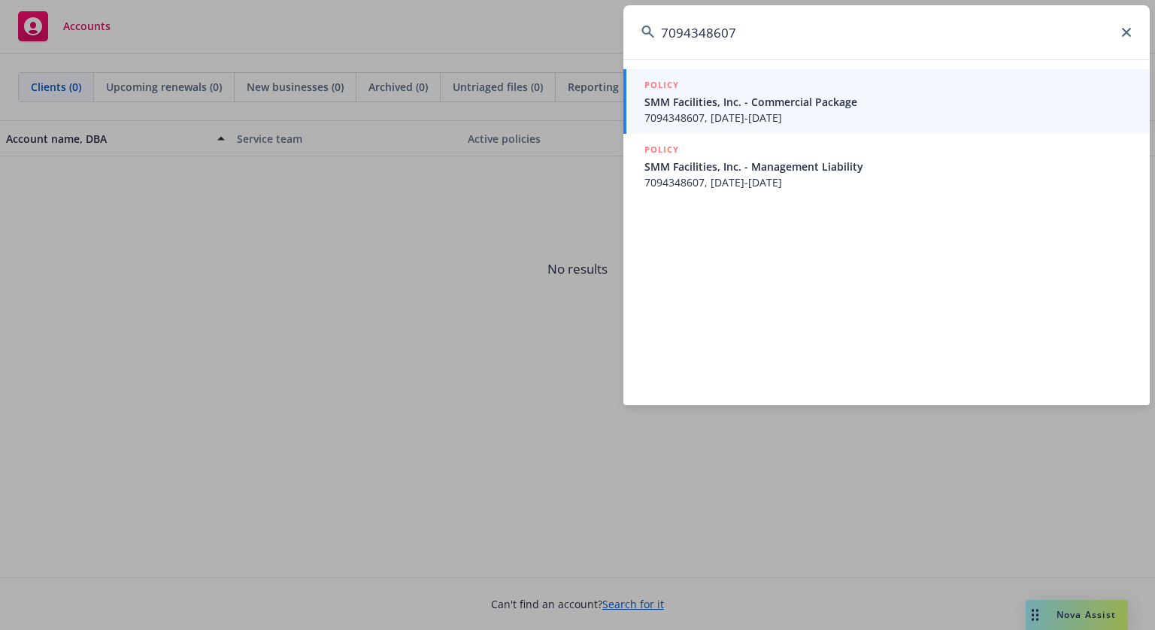
type input "7094348607"
click at [755, 105] on span "SMM Facilities, Inc. - Commercial Package" at bounding box center [887, 102] width 487 height 16
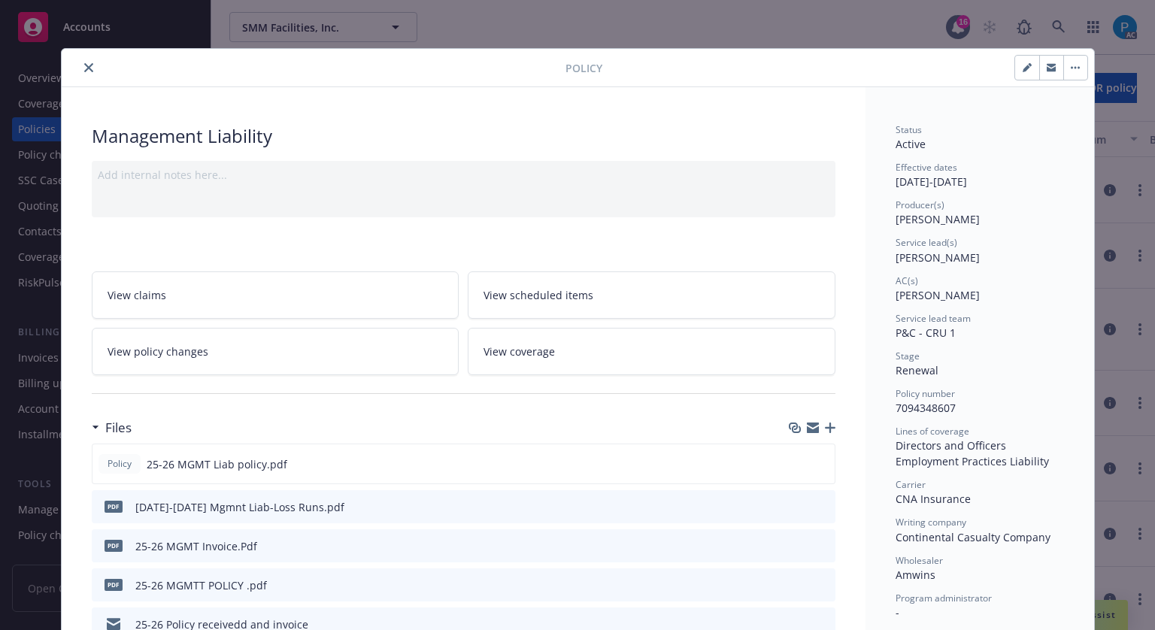
click at [80, 72] on button "close" at bounding box center [89, 68] width 18 height 18
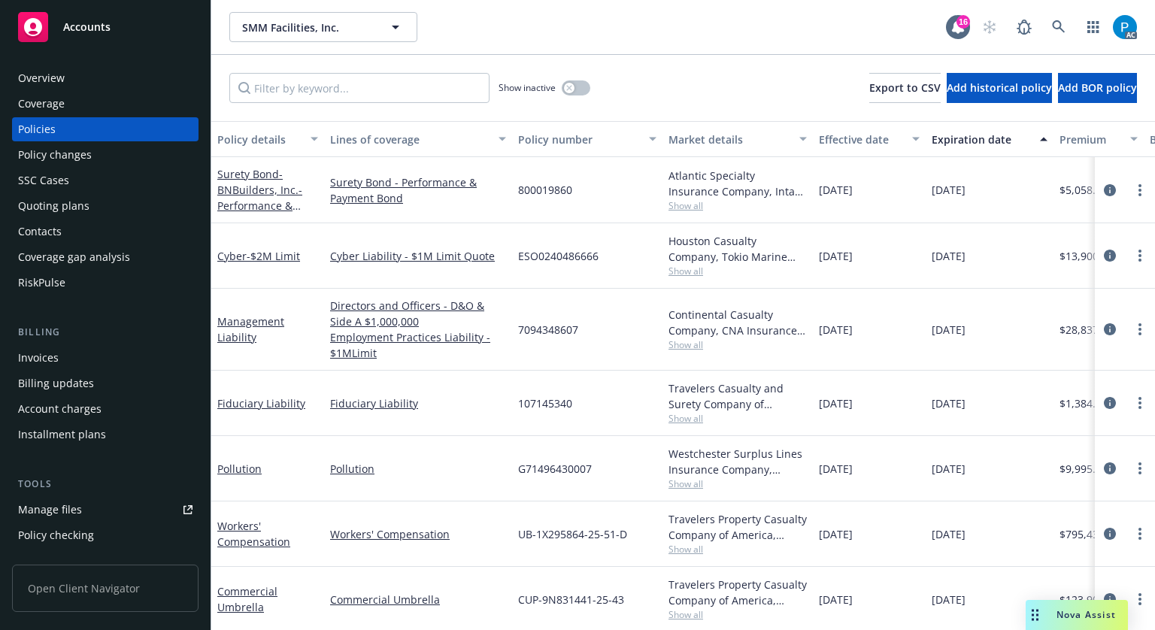
click at [39, 357] on div "Invoices" at bounding box center [38, 358] width 41 height 24
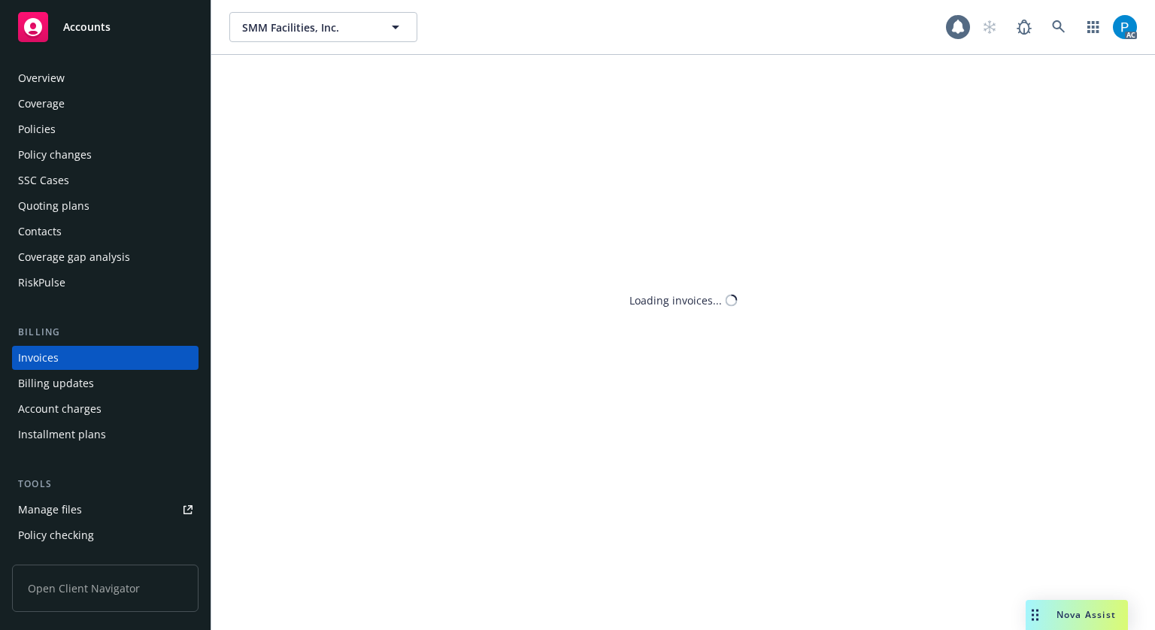
scroll to position [18, 0]
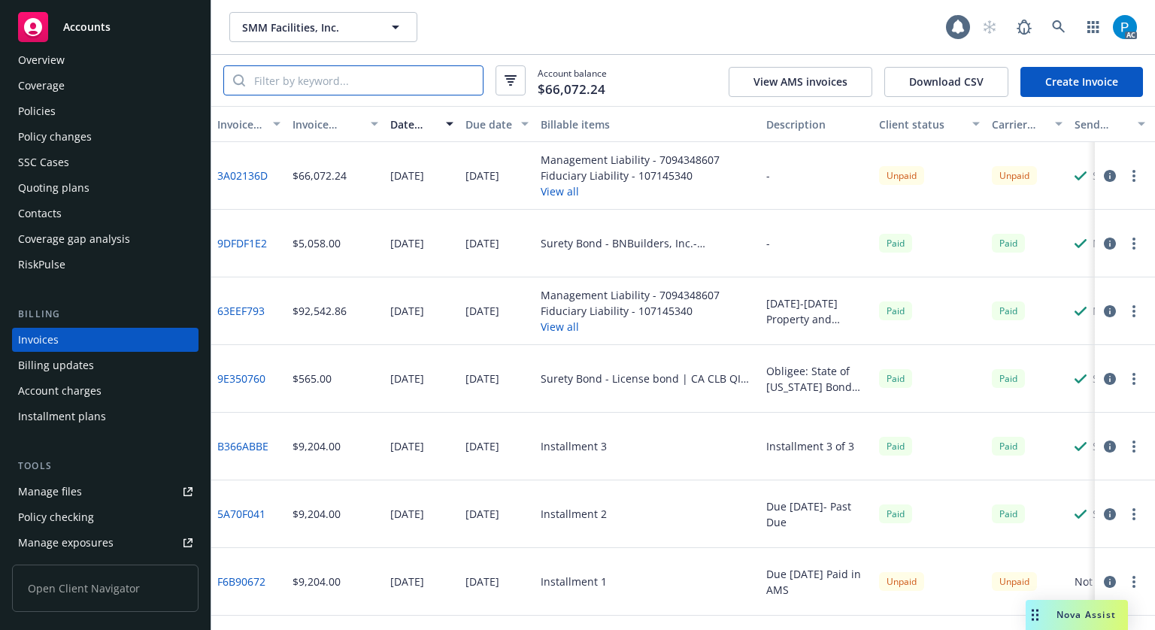
click at [377, 84] on input "search" at bounding box center [364, 80] width 238 height 29
paste input "7094348607"
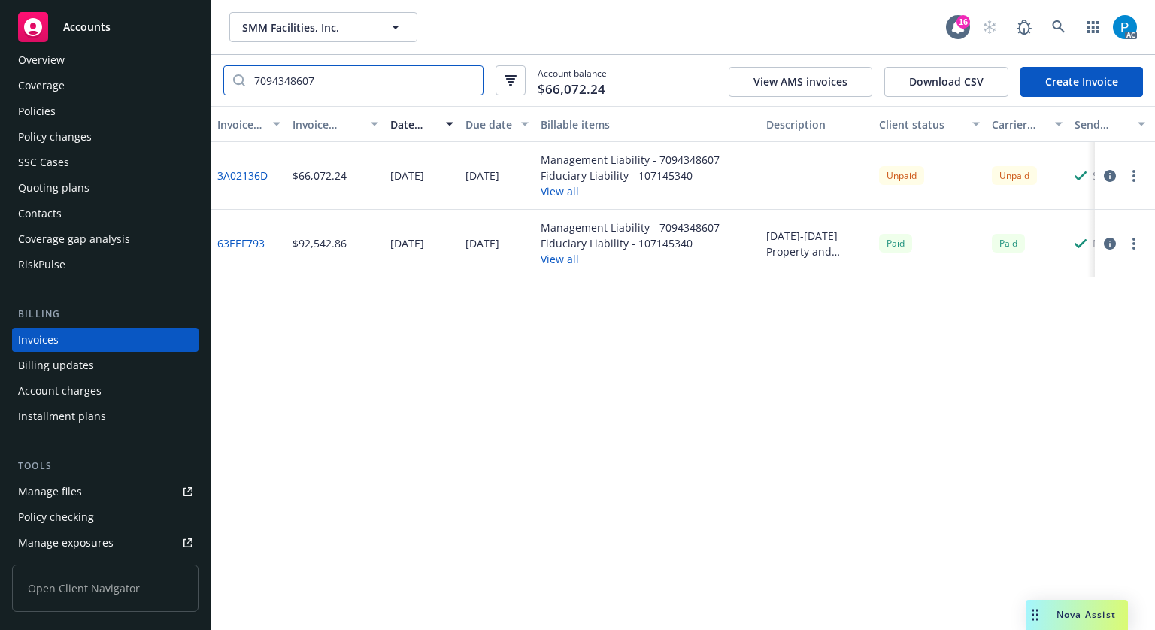
type input "7094348607"
click at [98, 17] on div "Accounts" at bounding box center [105, 27] width 174 height 30
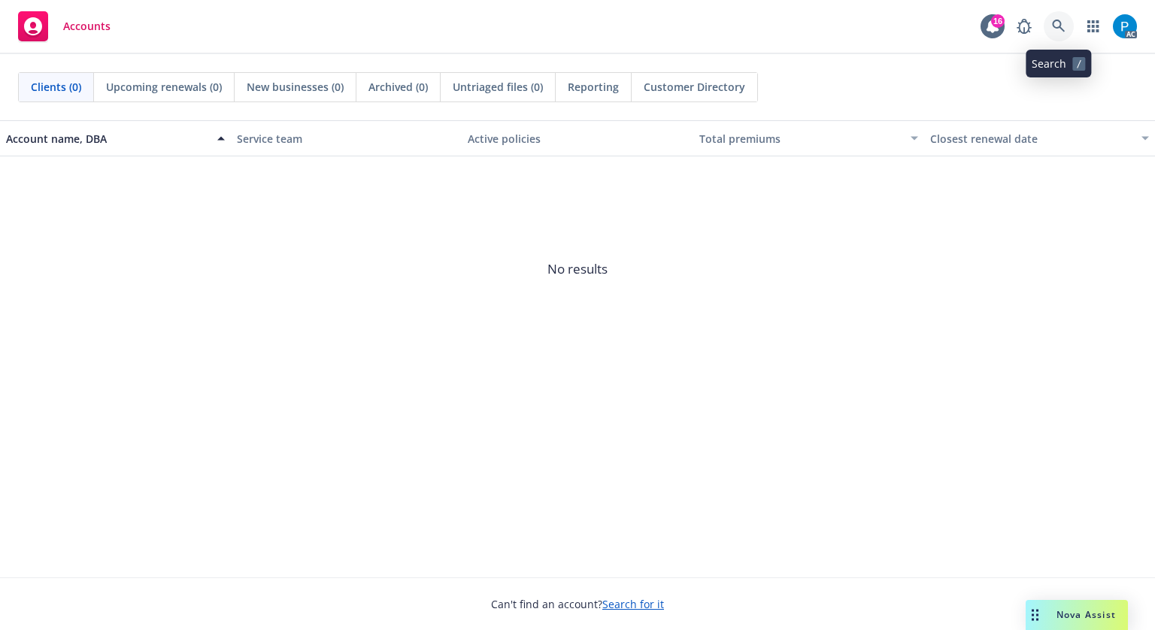
click at [1062, 19] on link at bounding box center [1059, 26] width 30 height 30
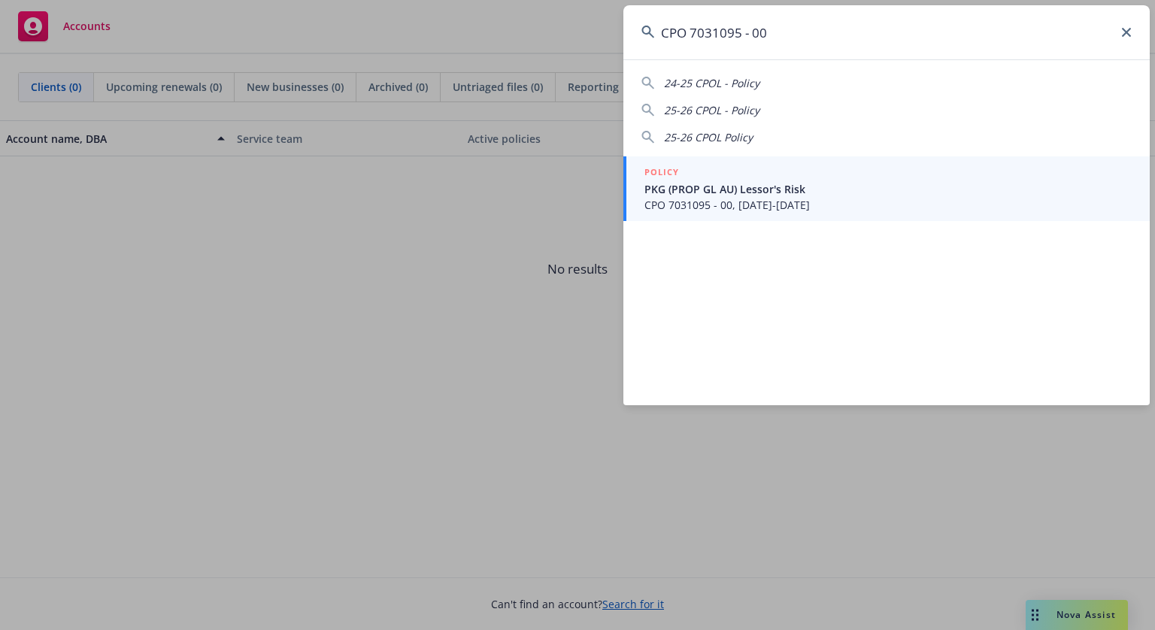
type input "CPO 7031095 - 00"
click at [758, 207] on span "CPO 7031095 - 00, [DATE]-[DATE]" at bounding box center [887, 205] width 487 height 16
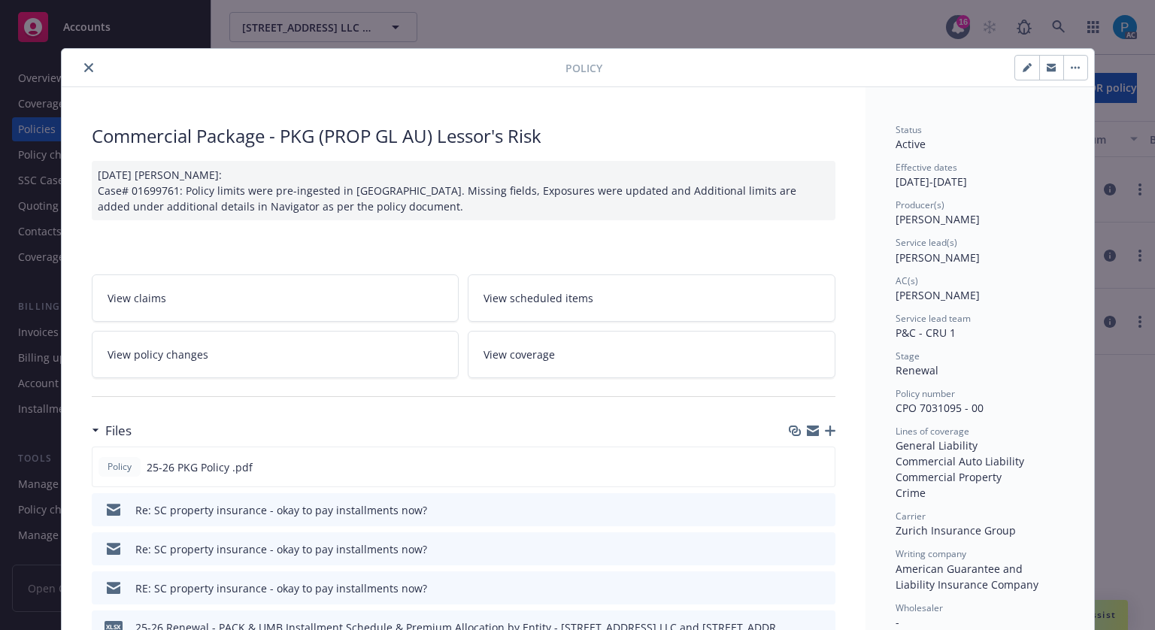
click at [86, 56] on div "Policy" at bounding box center [578, 68] width 1032 height 38
click at [85, 67] on icon "close" at bounding box center [88, 67] width 9 height 9
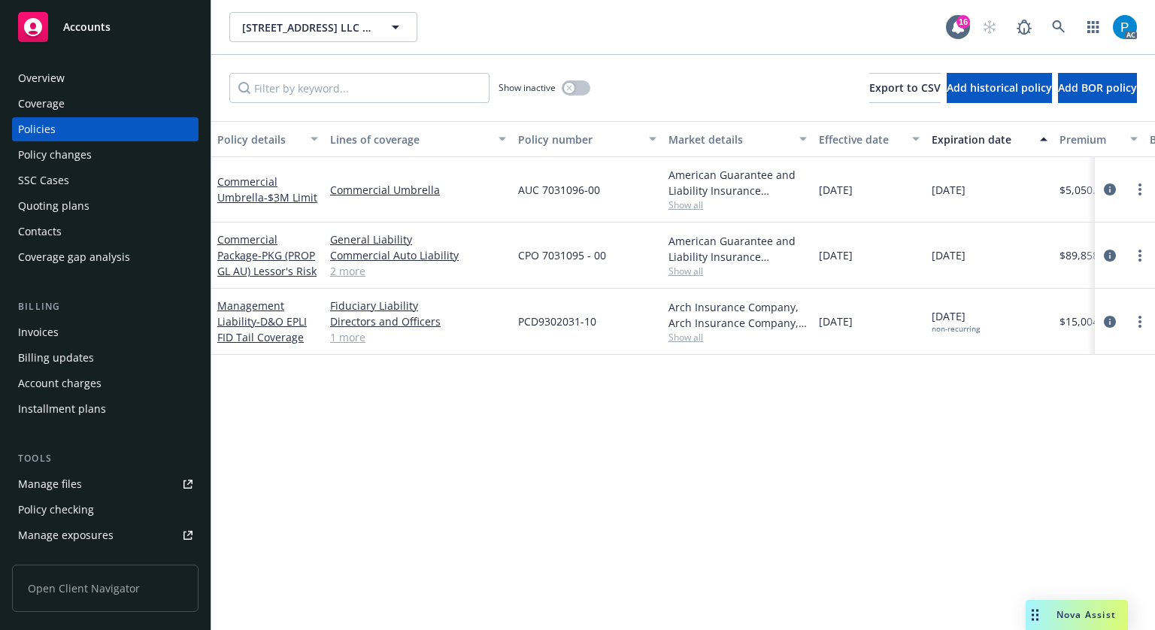
click at [55, 337] on div "Invoices" at bounding box center [38, 332] width 41 height 24
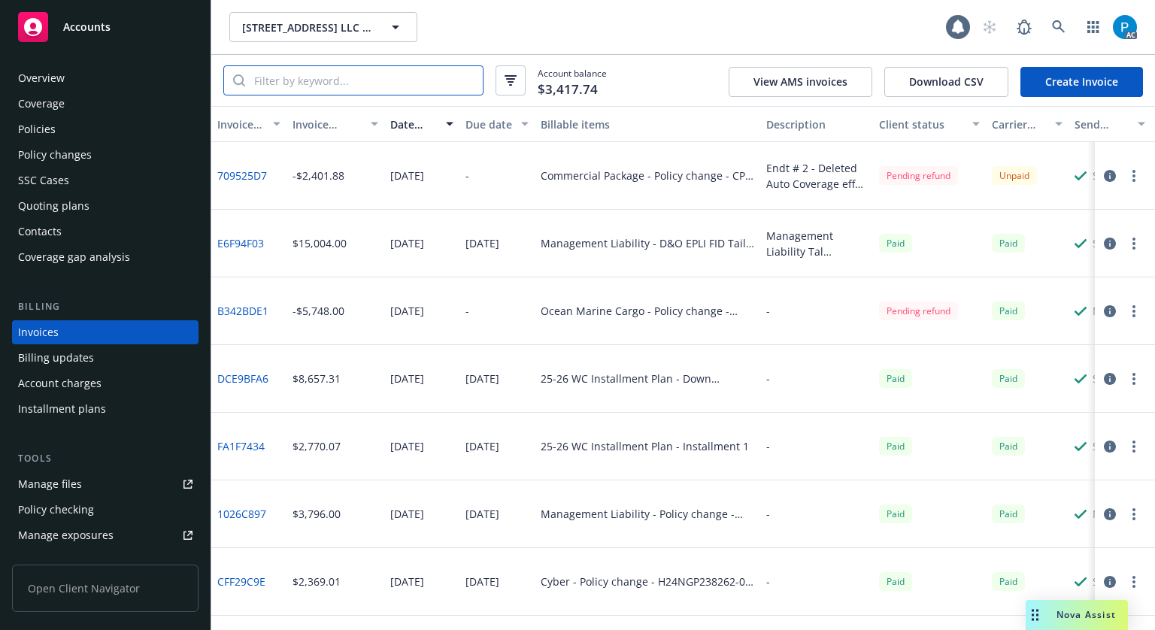
click at [356, 78] on input "search" at bounding box center [364, 80] width 238 height 29
paste input "CPO 7031095 - 00"
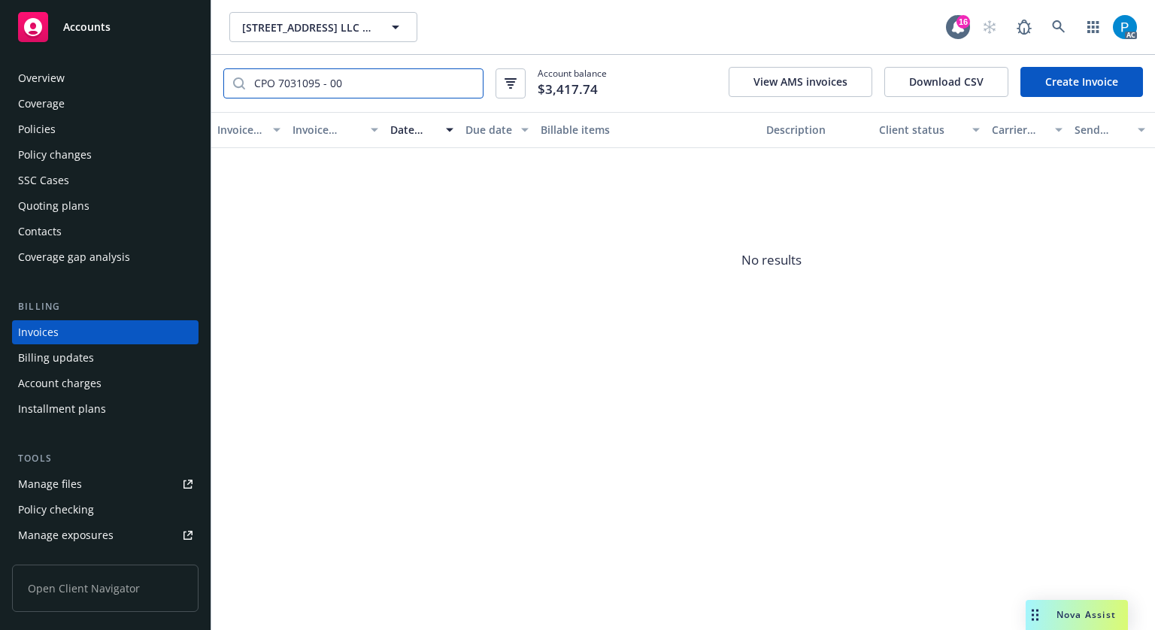
type input "CPO 7031095 - 00"
